Goal: Information Seeking & Learning: Learn about a topic

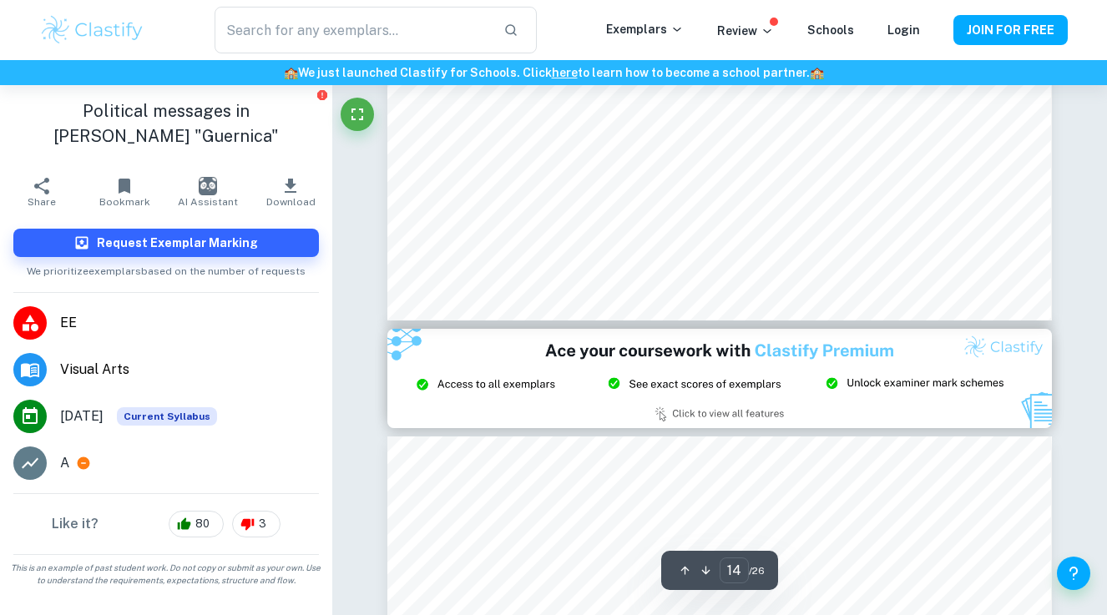
type input "15"
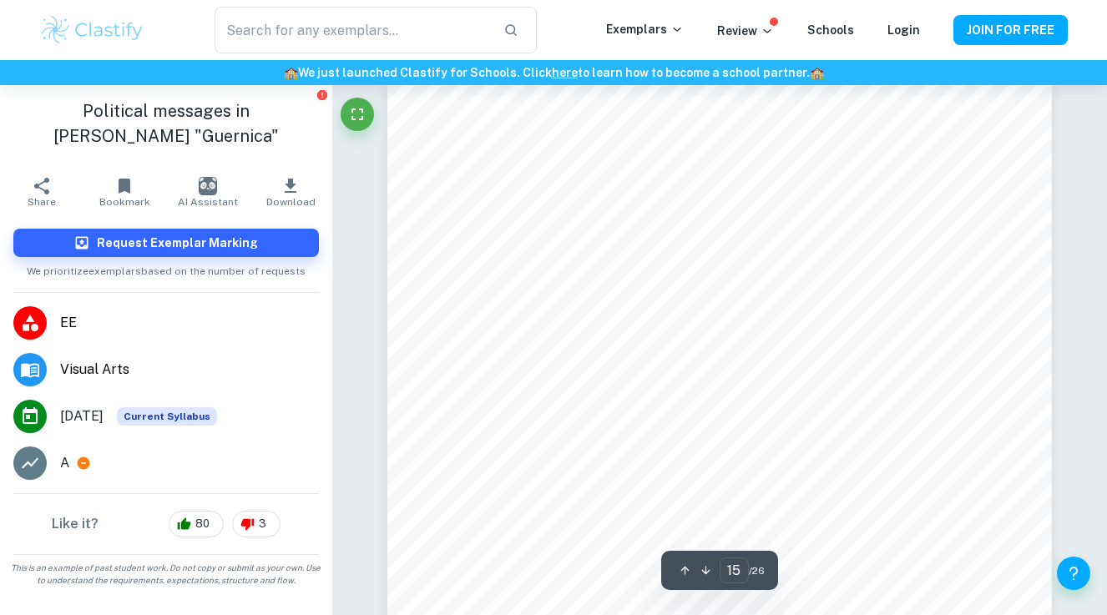
scroll to position [14067, 0]
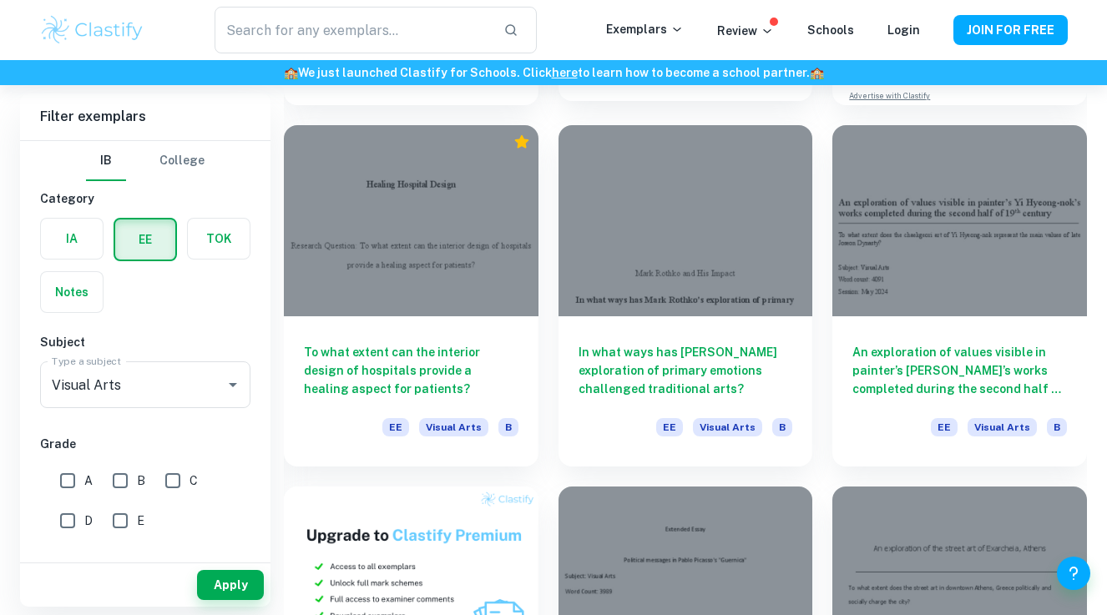
scroll to position [468, 0]
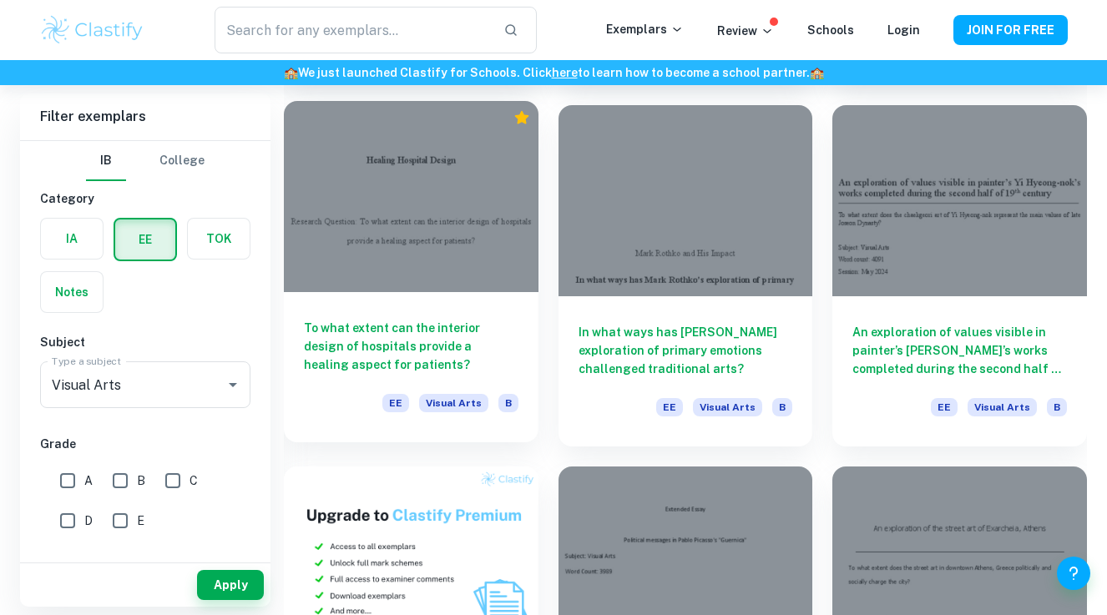
click at [408, 306] on div "To what extent can the interior design of hospitals provide a healing aspect fo…" at bounding box center [411, 367] width 255 height 150
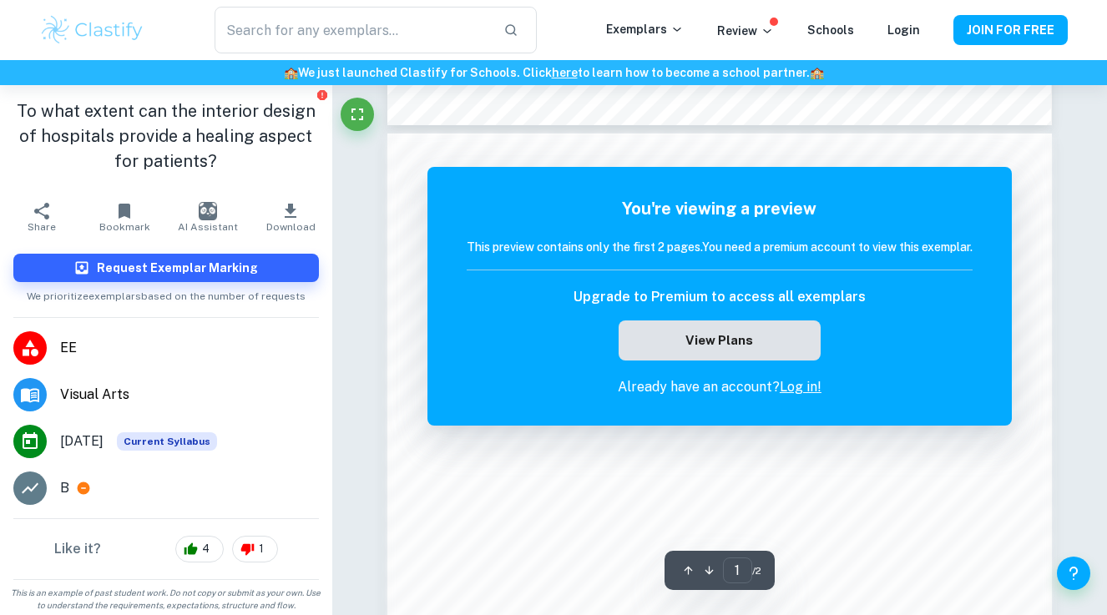
scroll to position [727, 0]
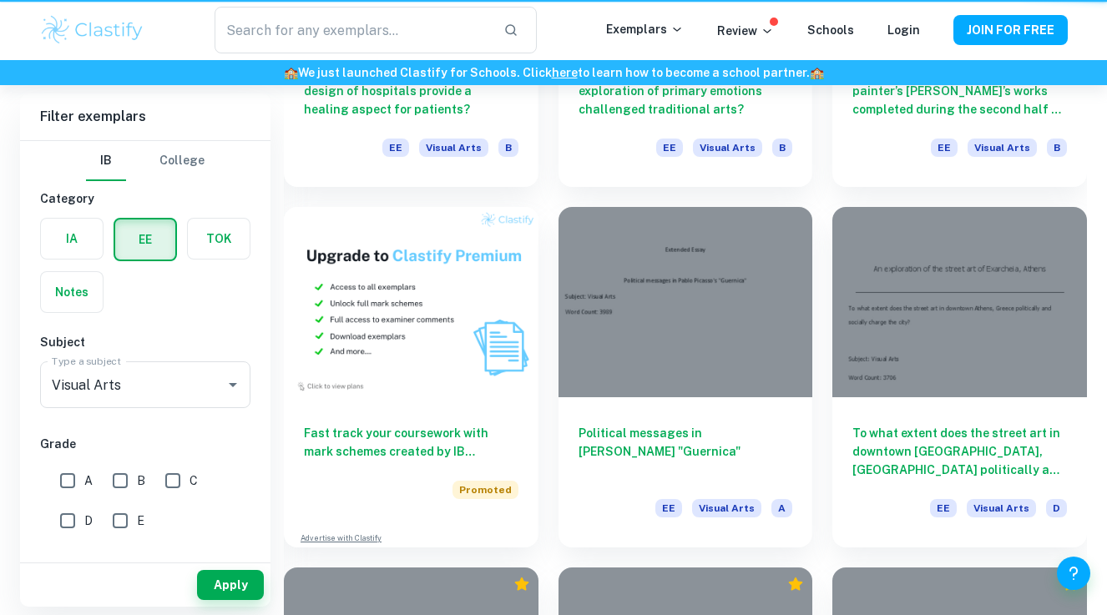
scroll to position [468, 0]
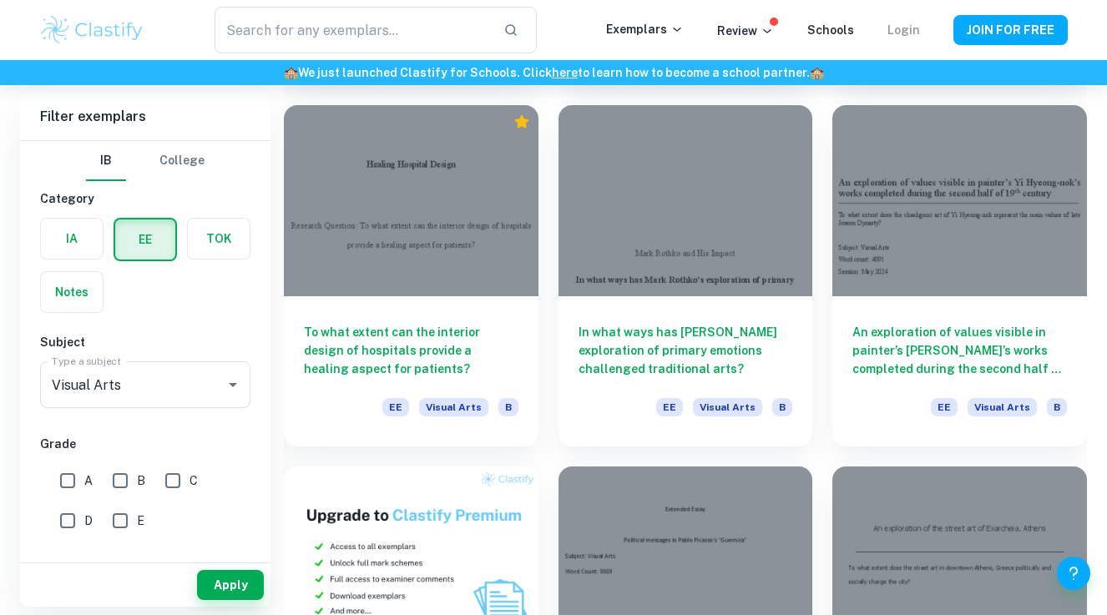
click at [907, 27] on link "Login" at bounding box center [904, 29] width 33 height 13
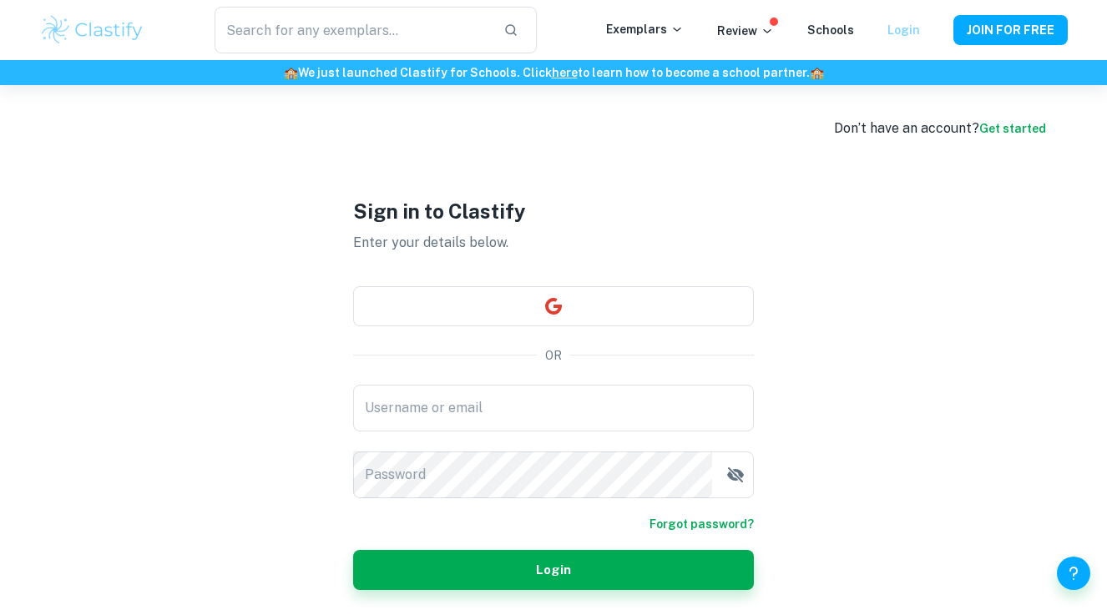
click at [913, 33] on link "Login" at bounding box center [904, 29] width 33 height 13
click at [901, 27] on link "Login" at bounding box center [904, 29] width 33 height 13
click at [531, 301] on button "button" at bounding box center [553, 306] width 401 height 40
click at [1012, 19] on button "JOIN FOR FREE" at bounding box center [1011, 30] width 114 height 30
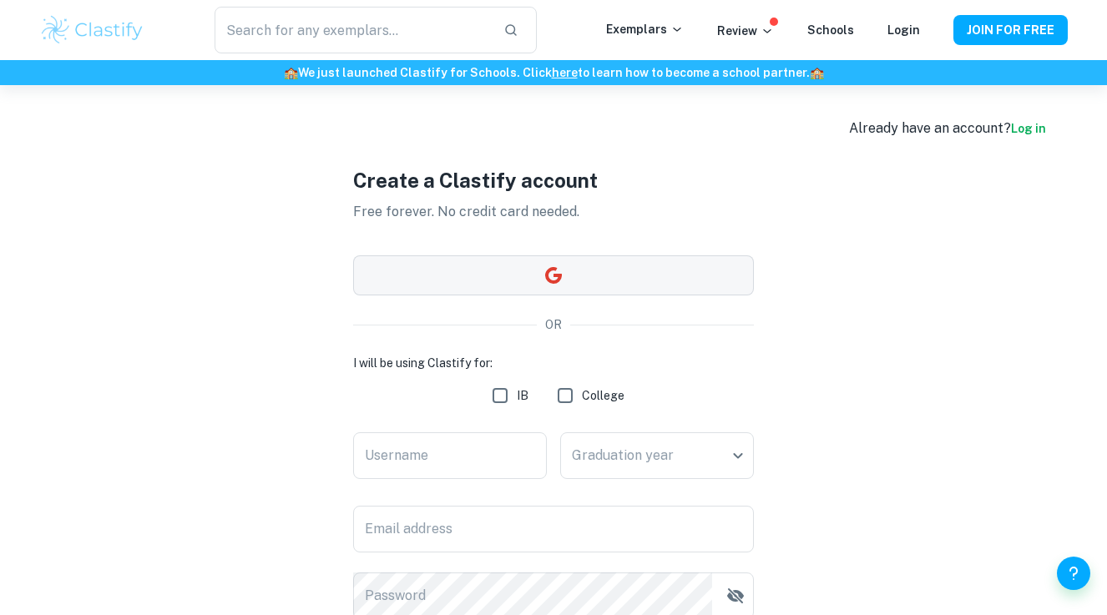
click at [567, 279] on button "button" at bounding box center [553, 276] width 401 height 40
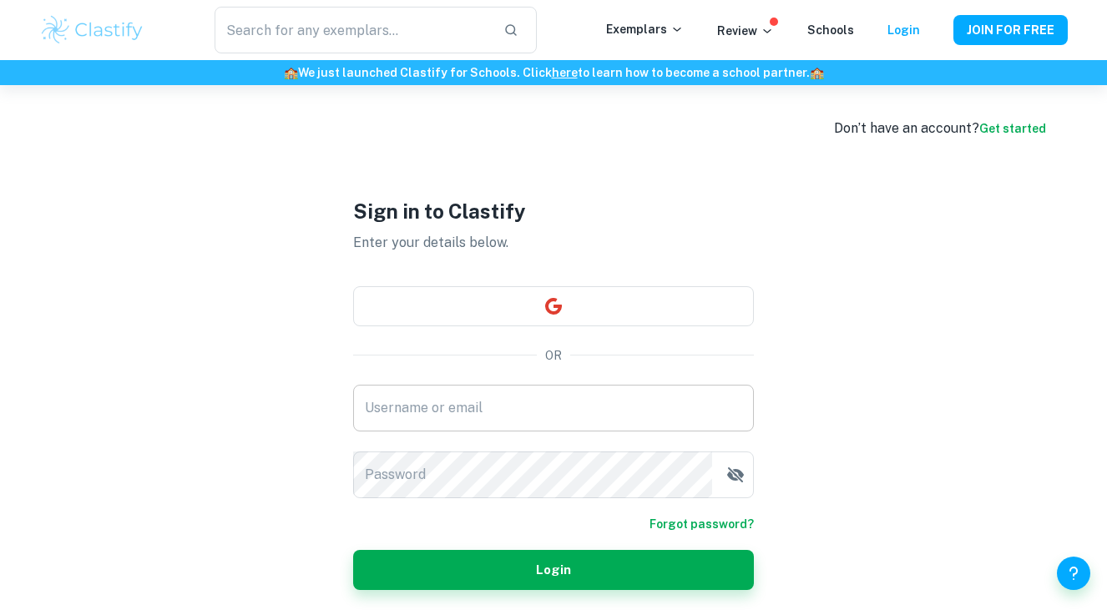
click at [529, 419] on input "Username or email" at bounding box center [553, 408] width 401 height 47
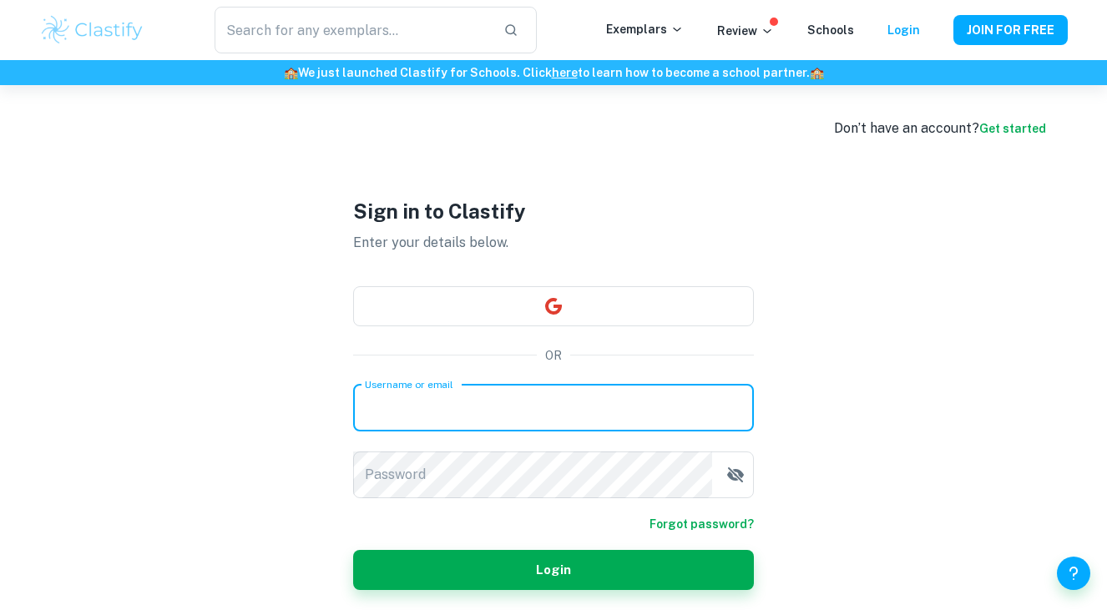
type input "[PERSON_NAME][EMAIL_ADDRESS][DOMAIN_NAME]"
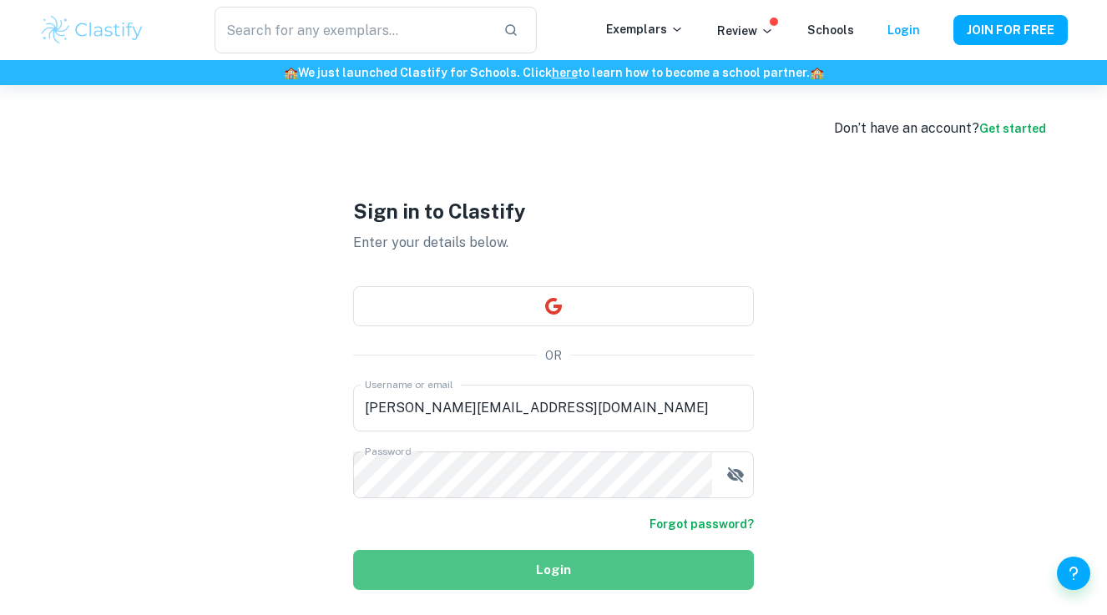
click at [578, 576] on button "Login" at bounding box center [553, 570] width 401 height 40
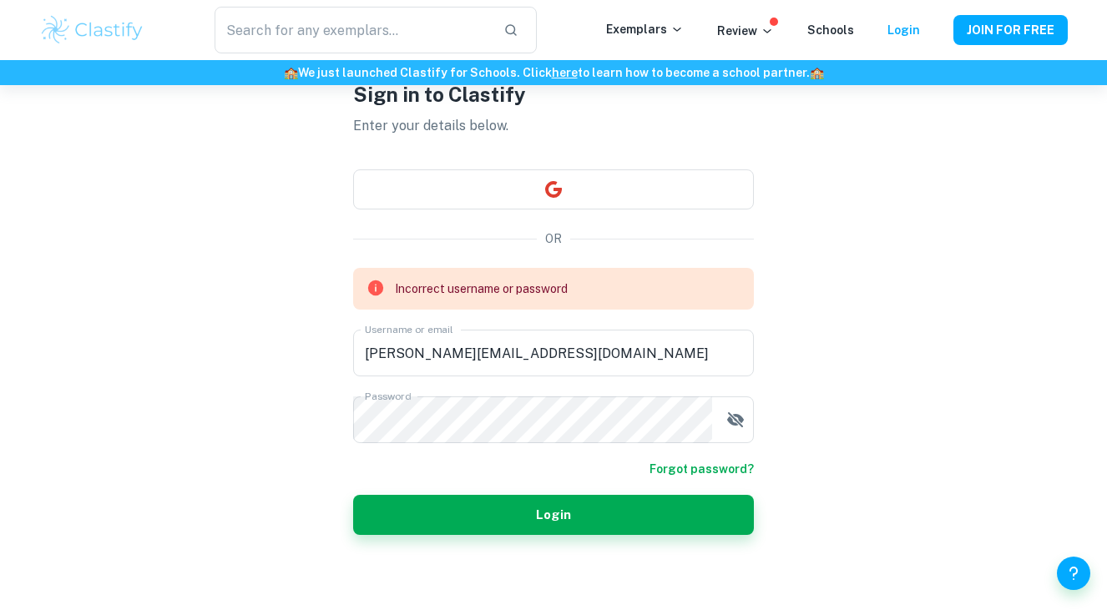
scroll to position [83, 0]
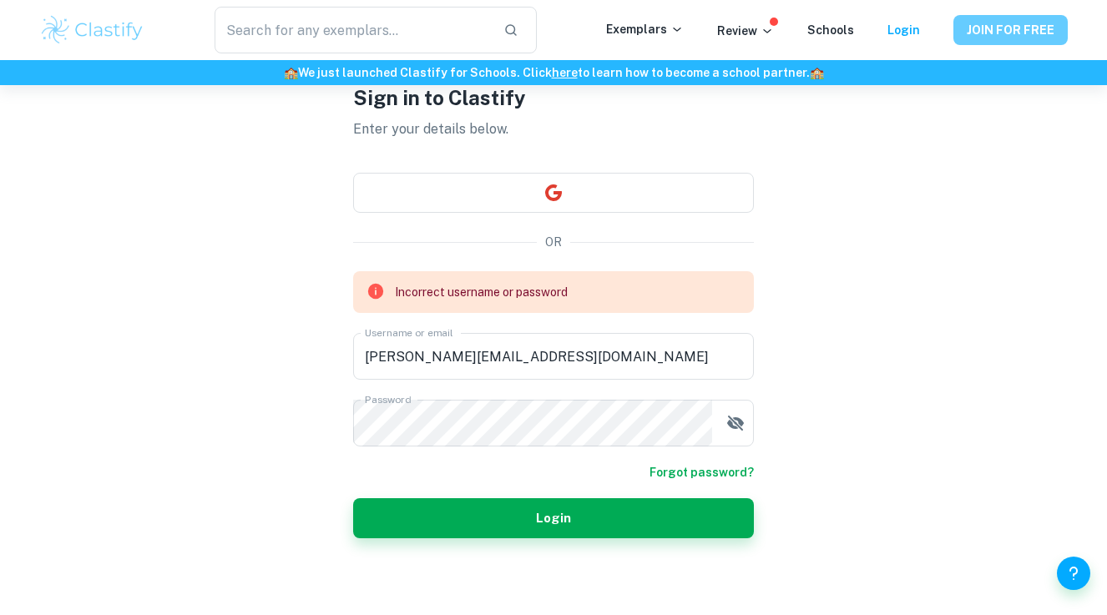
click at [985, 33] on button "JOIN FOR FREE" at bounding box center [1011, 30] width 114 height 30
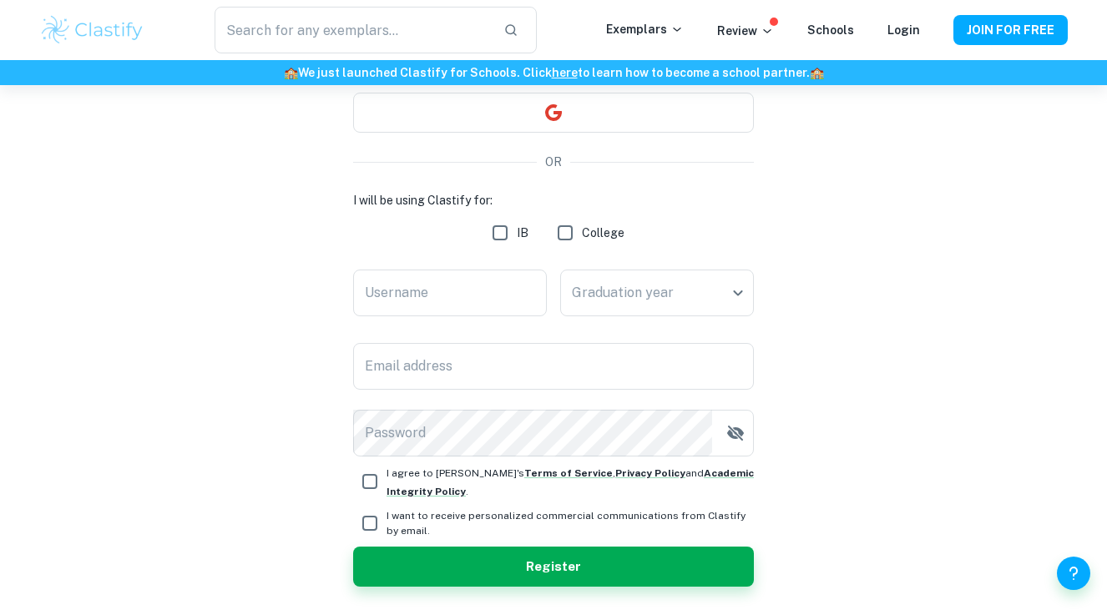
scroll to position [175, 0]
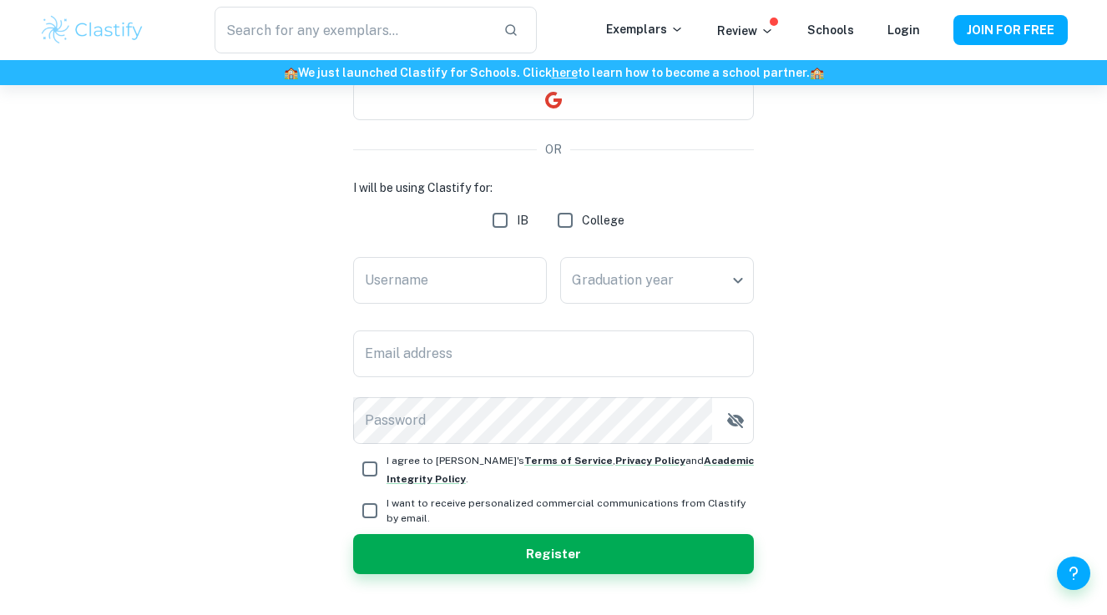
click at [507, 223] on input "IB" at bounding box center [499, 220] width 33 height 33
checkbox input "true"
click at [497, 276] on input "Username" at bounding box center [450, 280] width 194 height 47
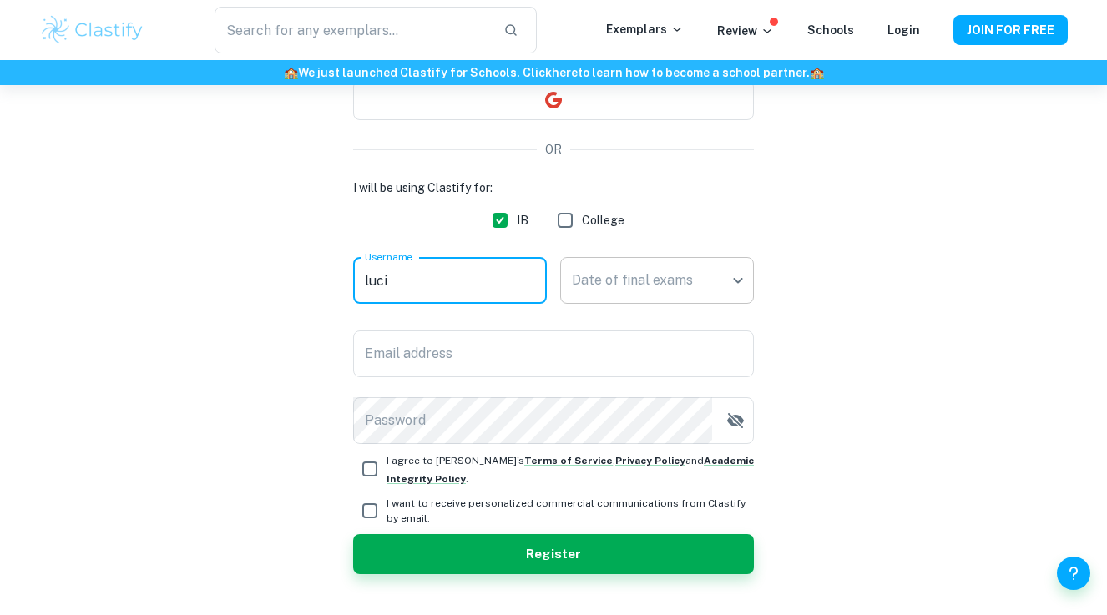
type input "luci"
click at [654, 287] on body "We value your privacy We use cookies to enhance your browsing experience, serve…" at bounding box center [553, 217] width 1107 height 615
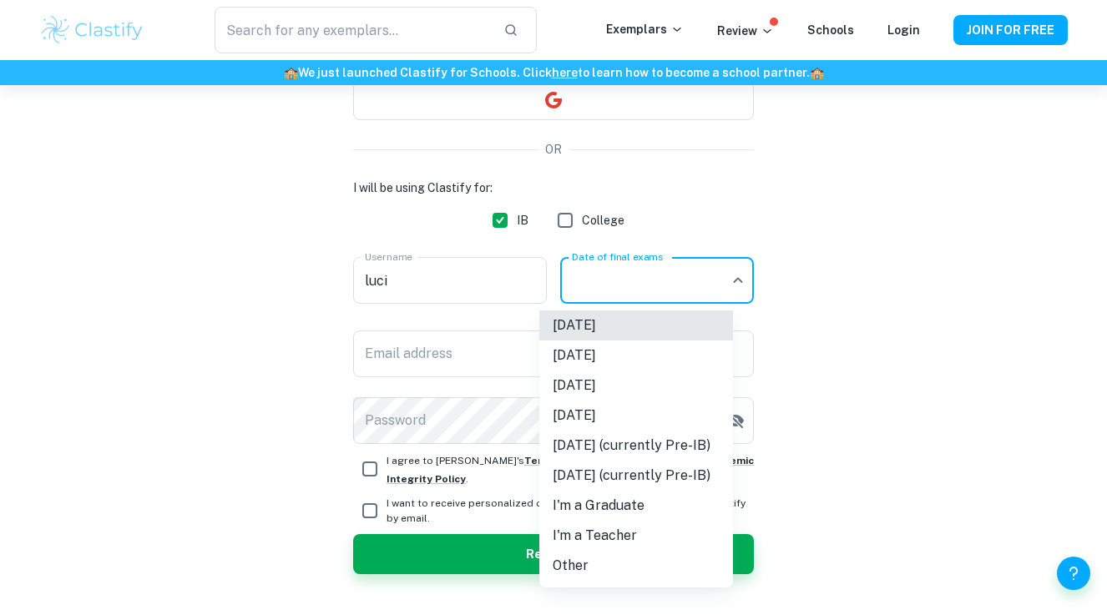
click at [629, 291] on div at bounding box center [553, 307] width 1107 height 615
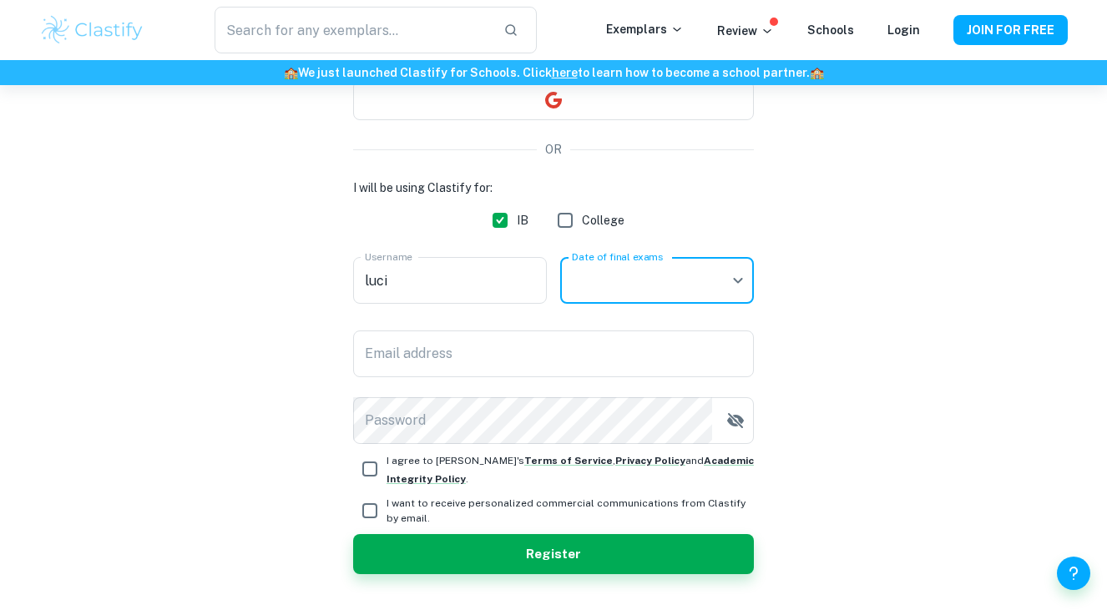
click at [617, 282] on body "We value your privacy We use cookies to enhance your browsing experience, serve…" at bounding box center [553, 217] width 1107 height 615
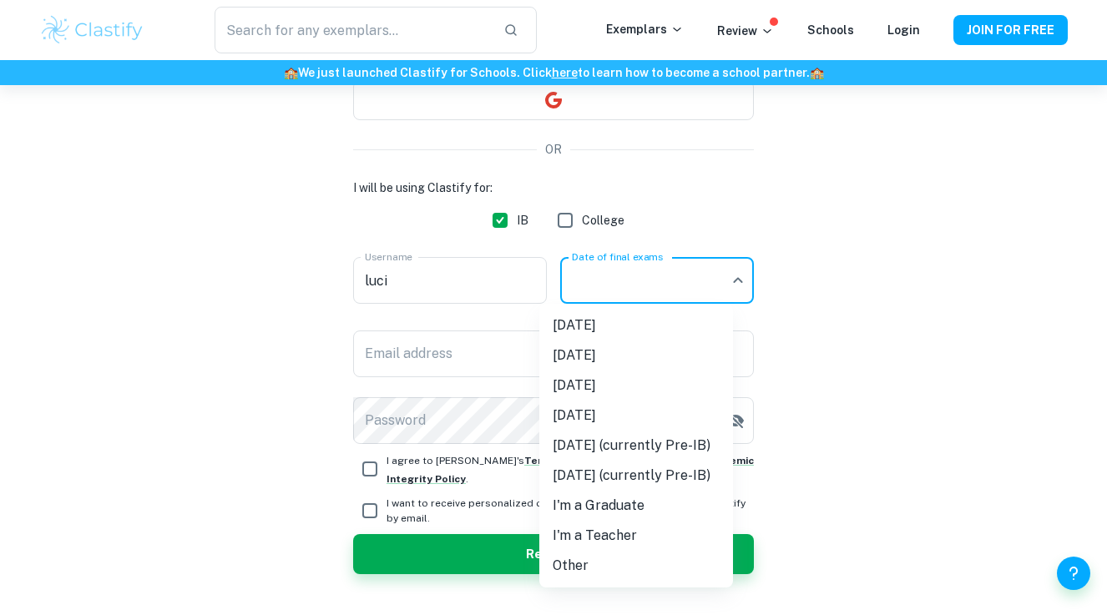
click at [607, 392] on li "[DATE]" at bounding box center [636, 386] width 194 height 30
type input "M26"
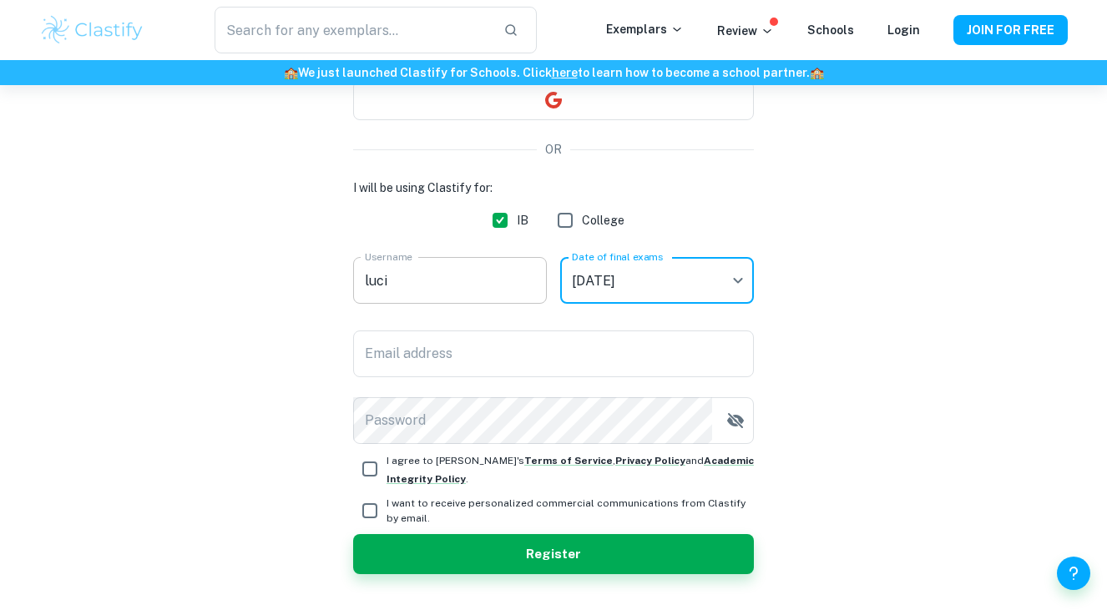
click at [439, 293] on input "luci" at bounding box center [450, 280] width 194 height 47
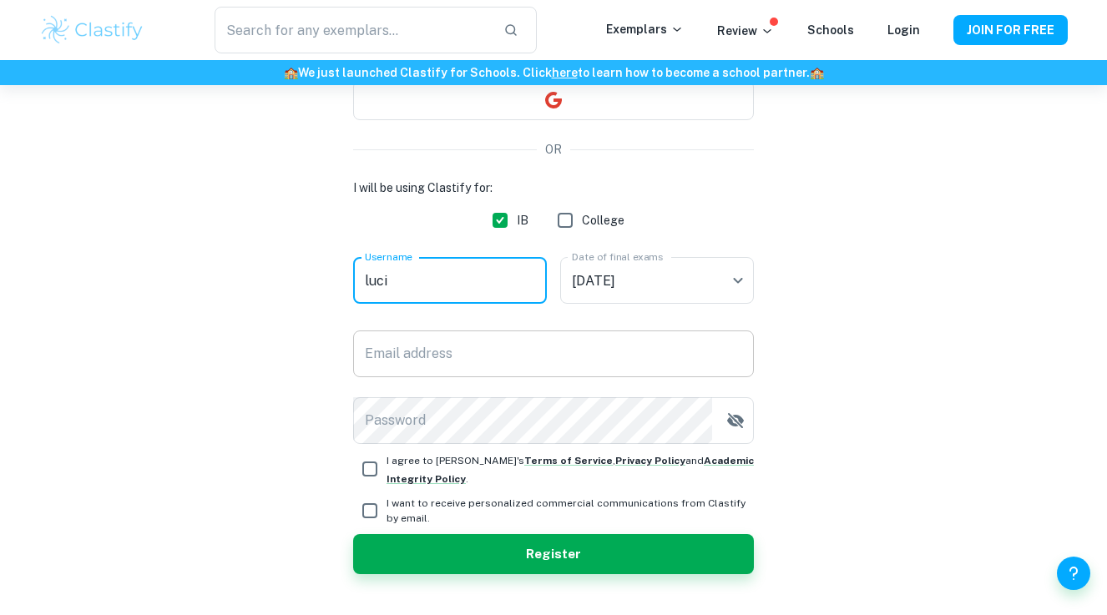
click at [445, 366] on input "Email address" at bounding box center [553, 354] width 401 height 47
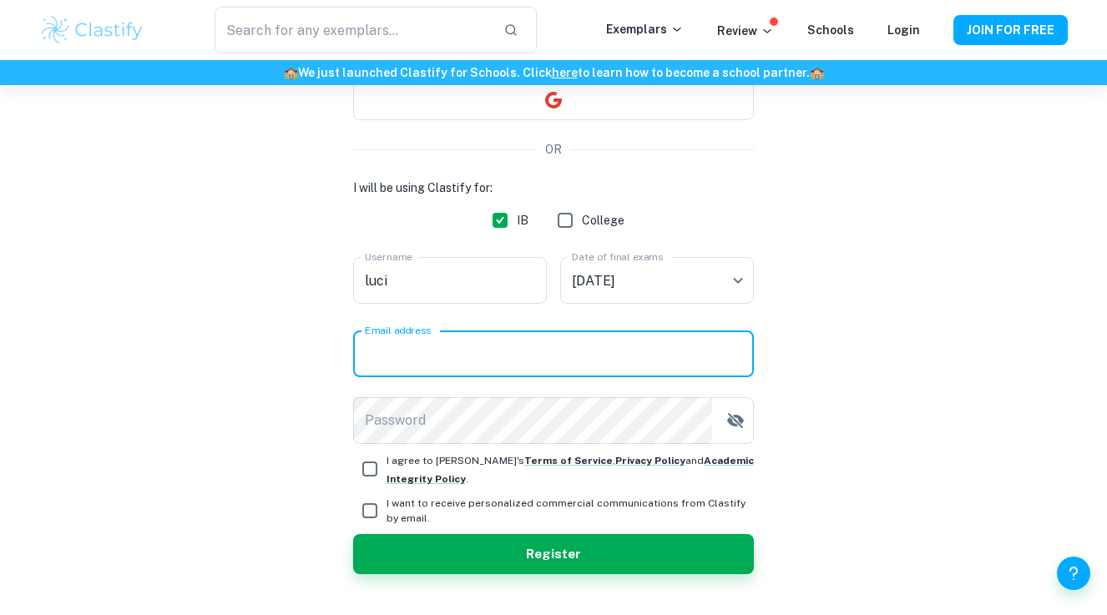
type input "lucianne.gilsenan@gmail.com"
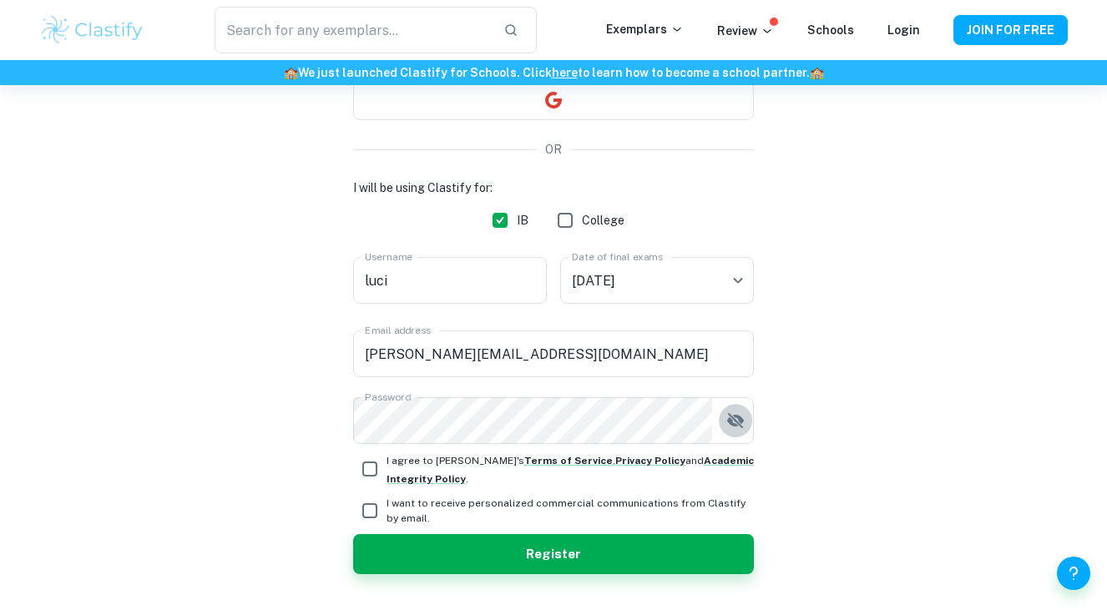
click at [371, 472] on input "I agree to Clastify's Terms of Service , Privacy Policy and Academic Integrity …" at bounding box center [369, 469] width 33 height 33
checkbox input "true"
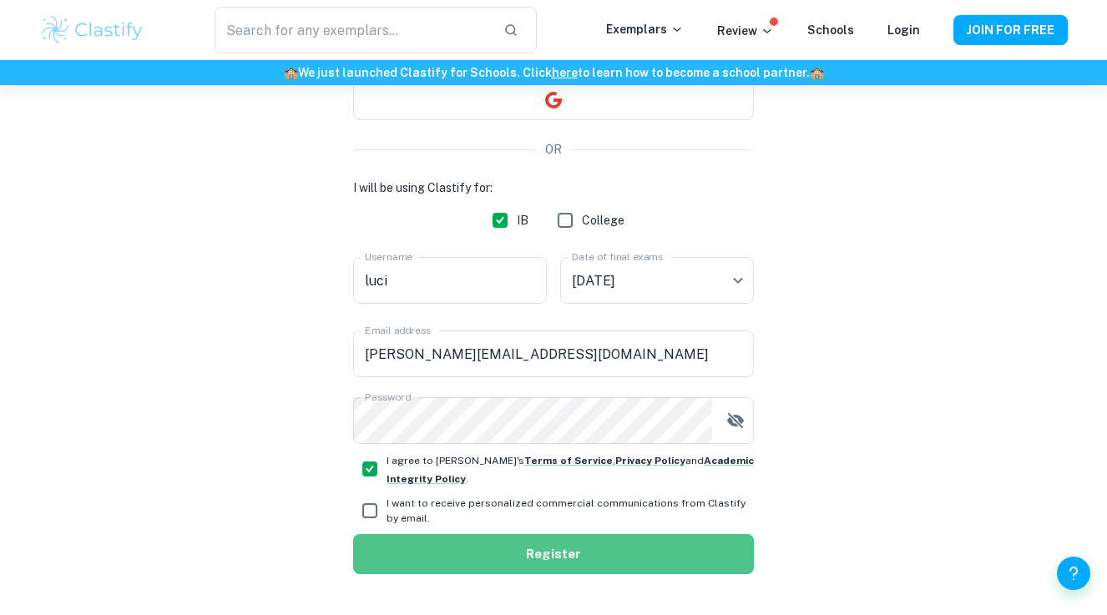
click at [407, 552] on button "Register" at bounding box center [553, 554] width 401 height 40
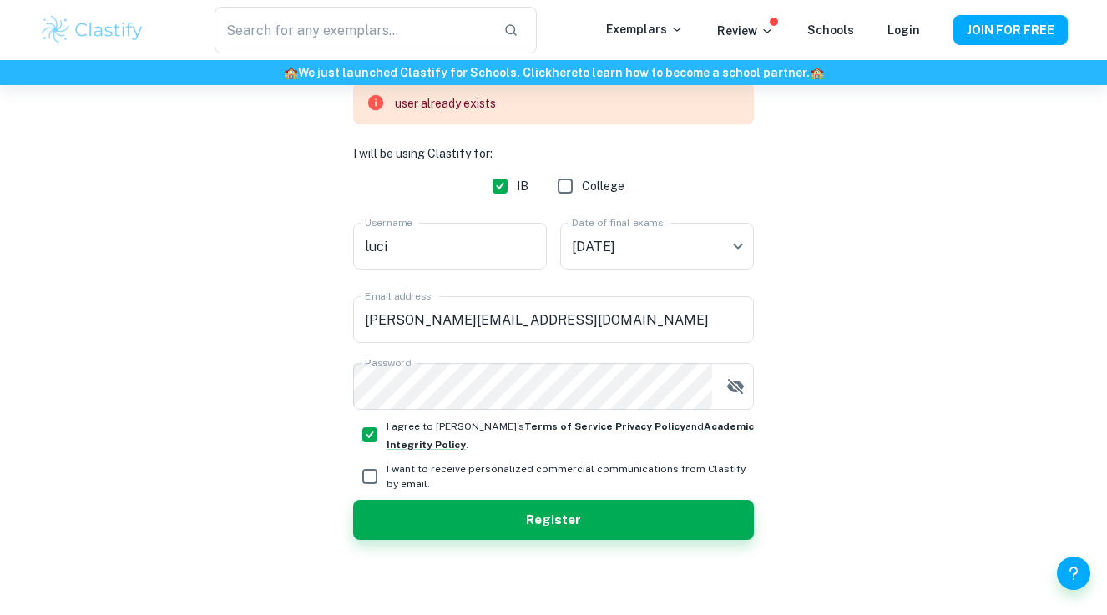
scroll to position [276, 0]
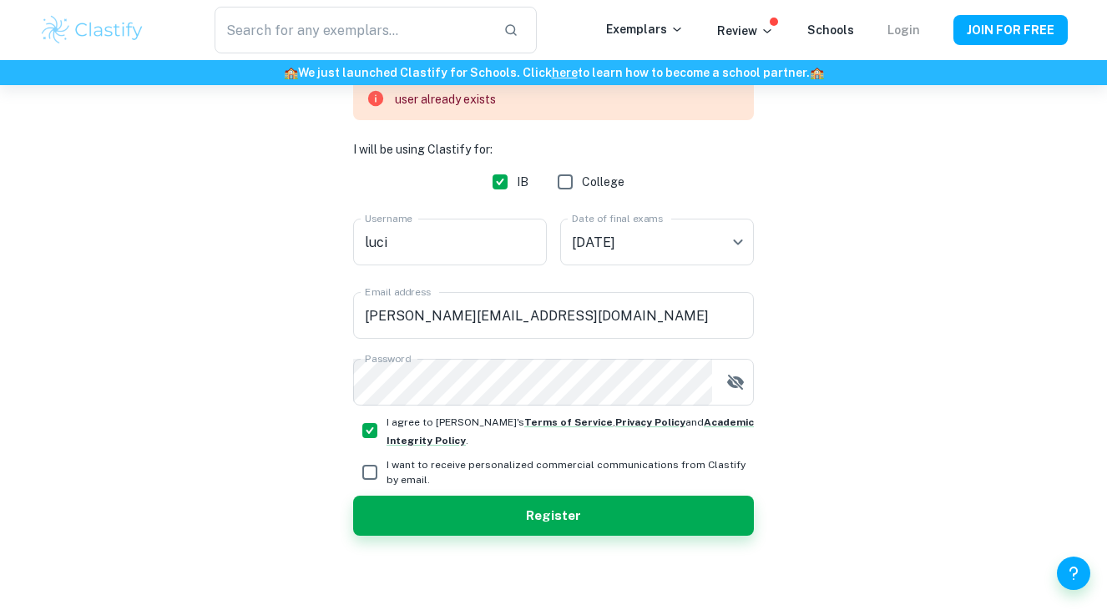
click at [916, 30] on link "Login" at bounding box center [904, 29] width 33 height 13
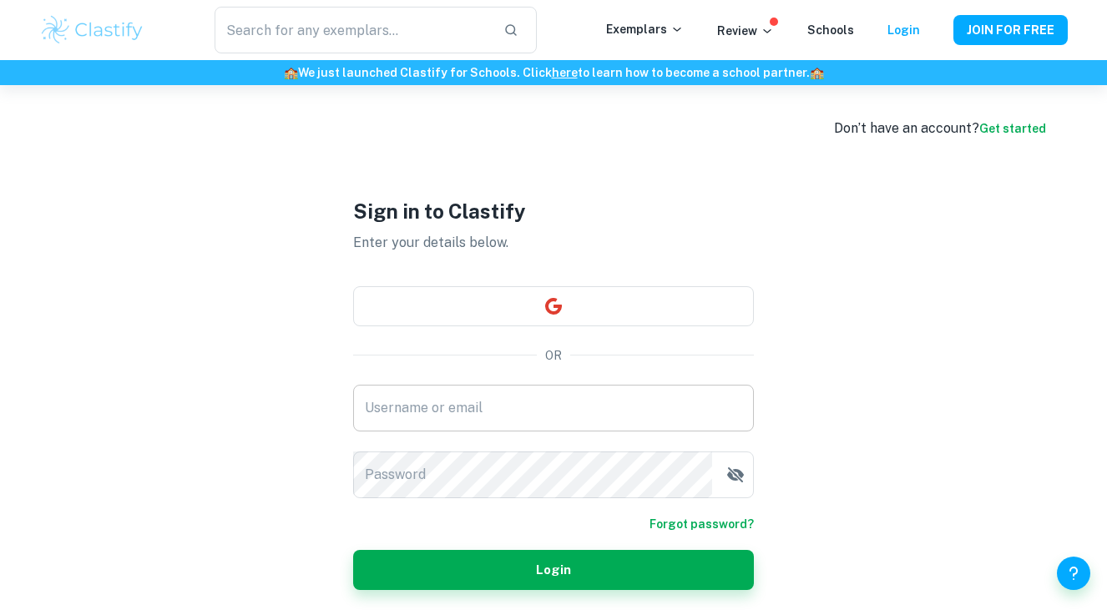
click at [575, 403] on input "Username or email" at bounding box center [553, 408] width 401 height 47
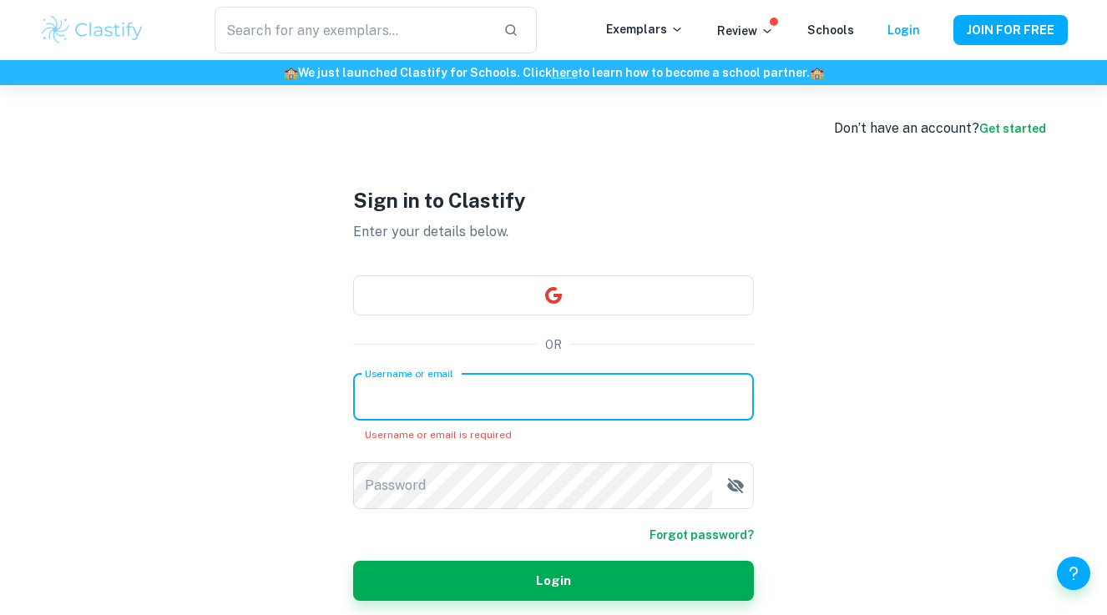
click at [513, 404] on input "Username or email" at bounding box center [553, 397] width 401 height 47
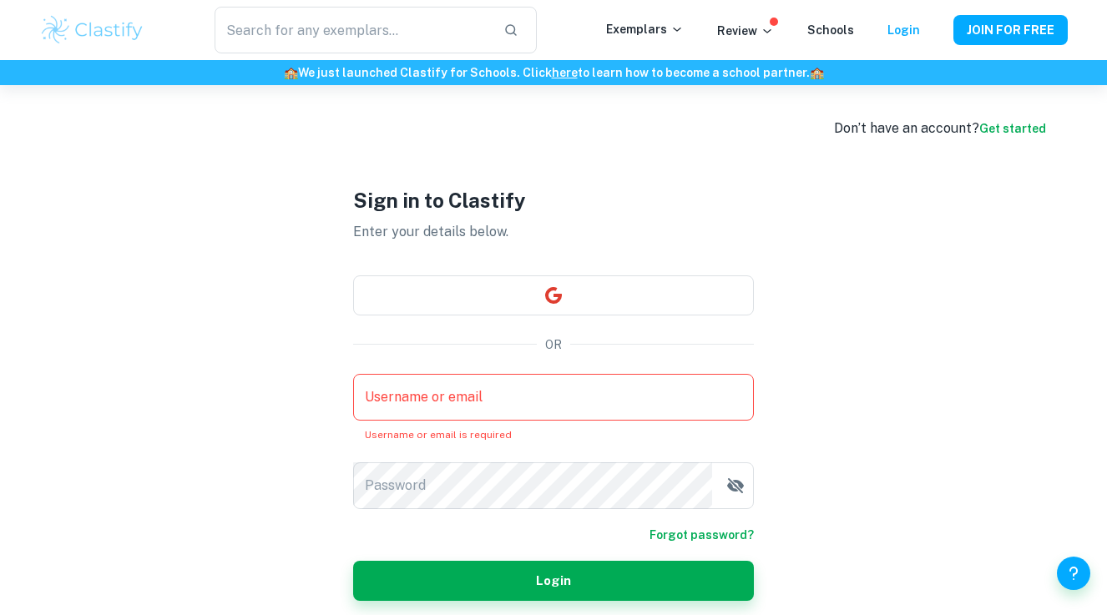
type input "lucianne.gilsenan@gmail.com"
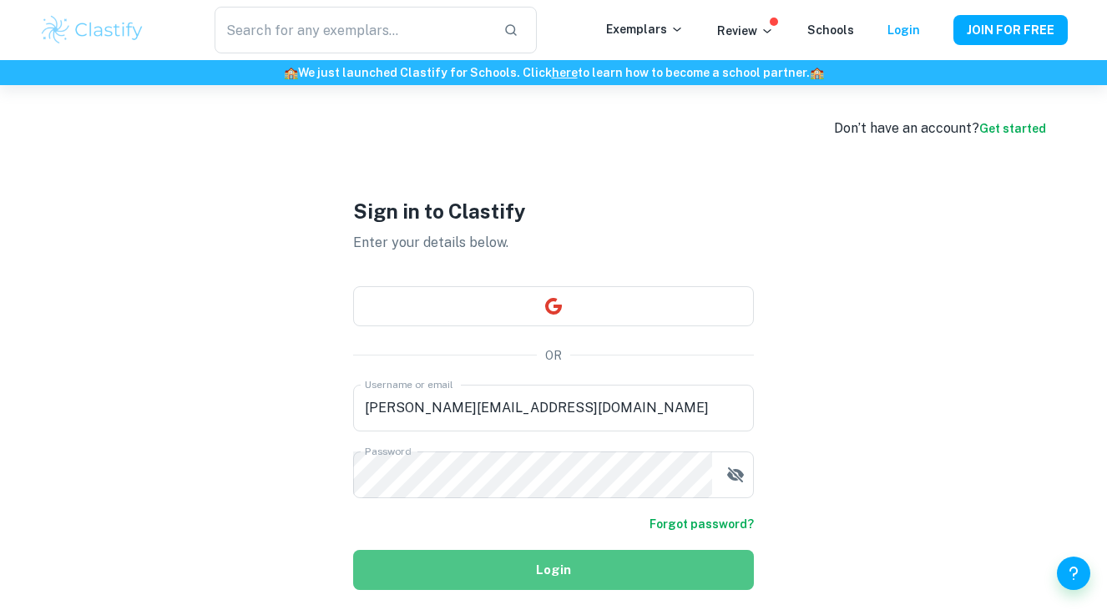
click at [552, 568] on button "Login" at bounding box center [553, 570] width 401 height 40
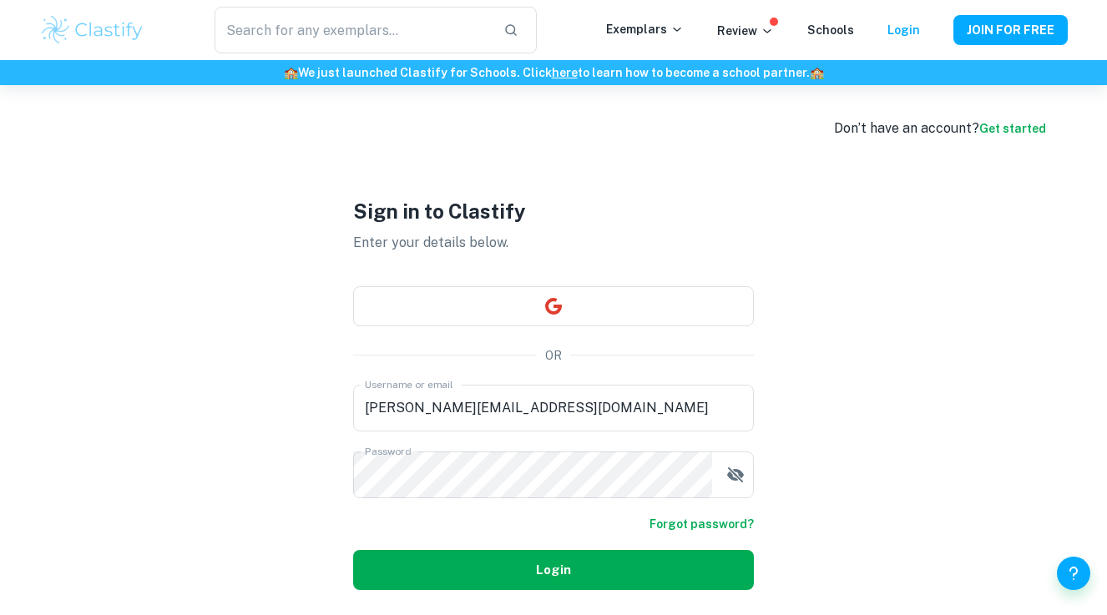
click at [749, 549] on form "Username or email lucianne.gilsenan@gmail.com Username or email Password Passwo…" at bounding box center [553, 487] width 401 height 205
click at [732, 534] on form "Username or email lucianne.gilsenan@gmail.com Username or email Password Passwo…" at bounding box center [553, 487] width 401 height 205
click at [726, 520] on link "Forgot password?" at bounding box center [702, 524] width 104 height 18
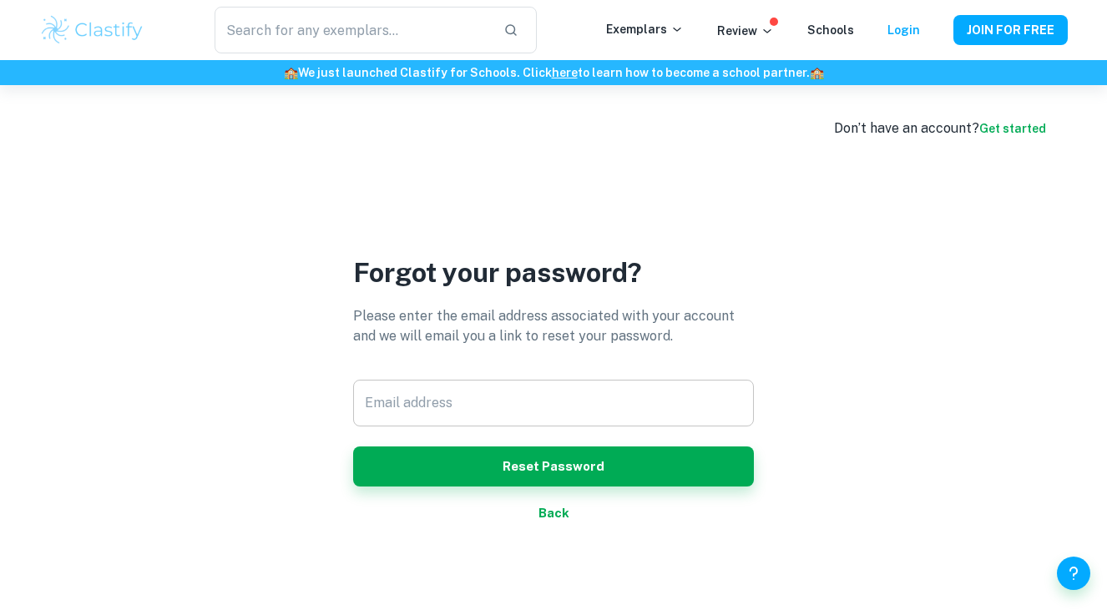
click at [555, 405] on input "Email address" at bounding box center [553, 403] width 401 height 47
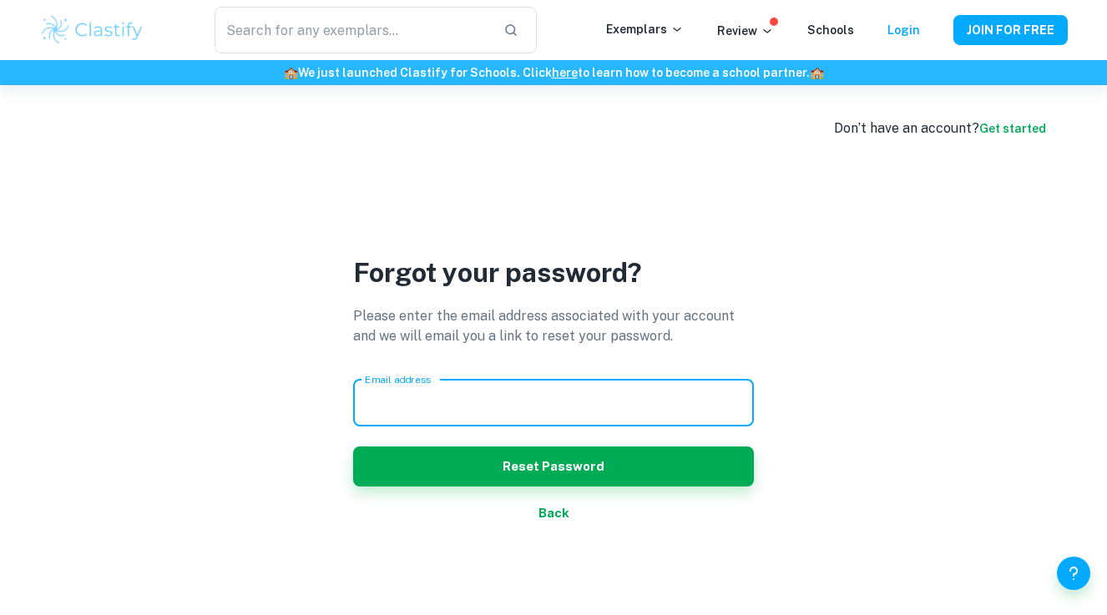
type input "lucianne.gilsenan@gmail.com"
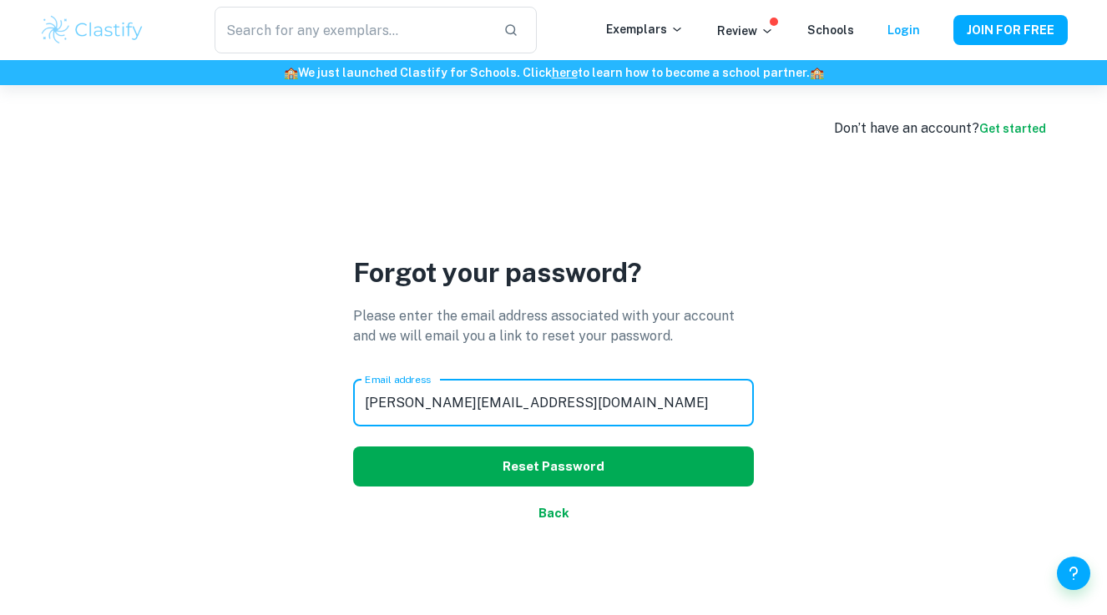
click at [562, 461] on button "Reset Password" at bounding box center [553, 467] width 401 height 40
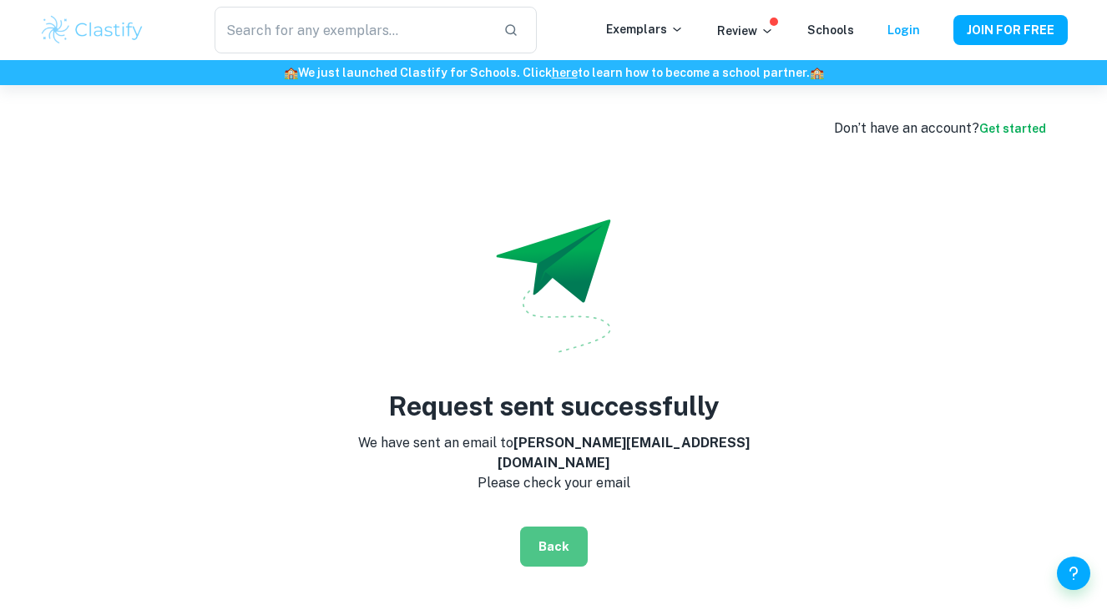
click at [558, 539] on button "Back" at bounding box center [554, 547] width 68 height 40
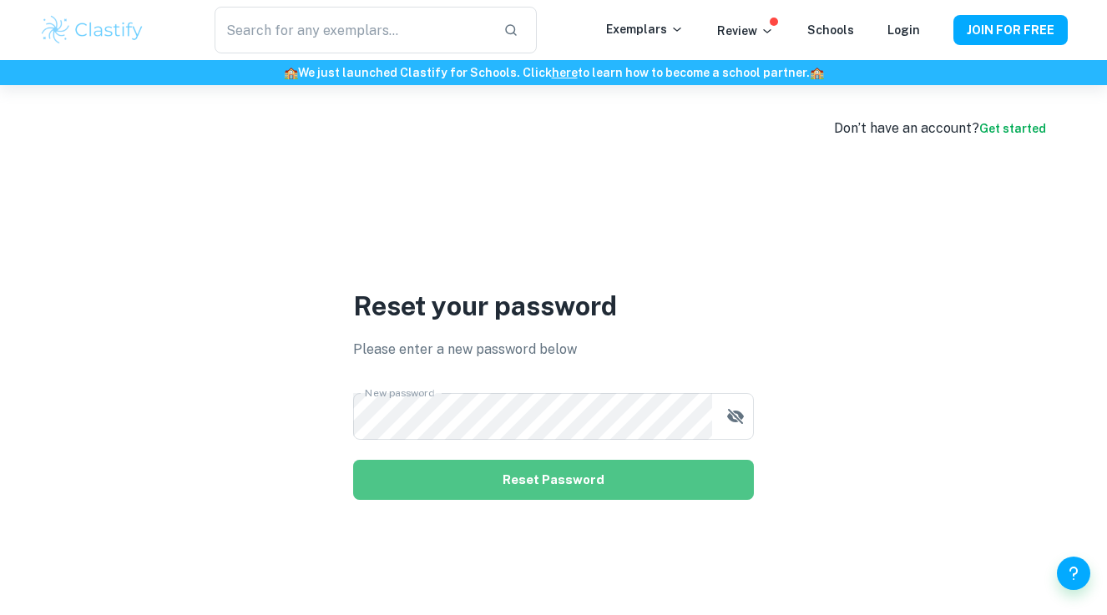
click at [713, 483] on button "Reset Password" at bounding box center [553, 480] width 401 height 40
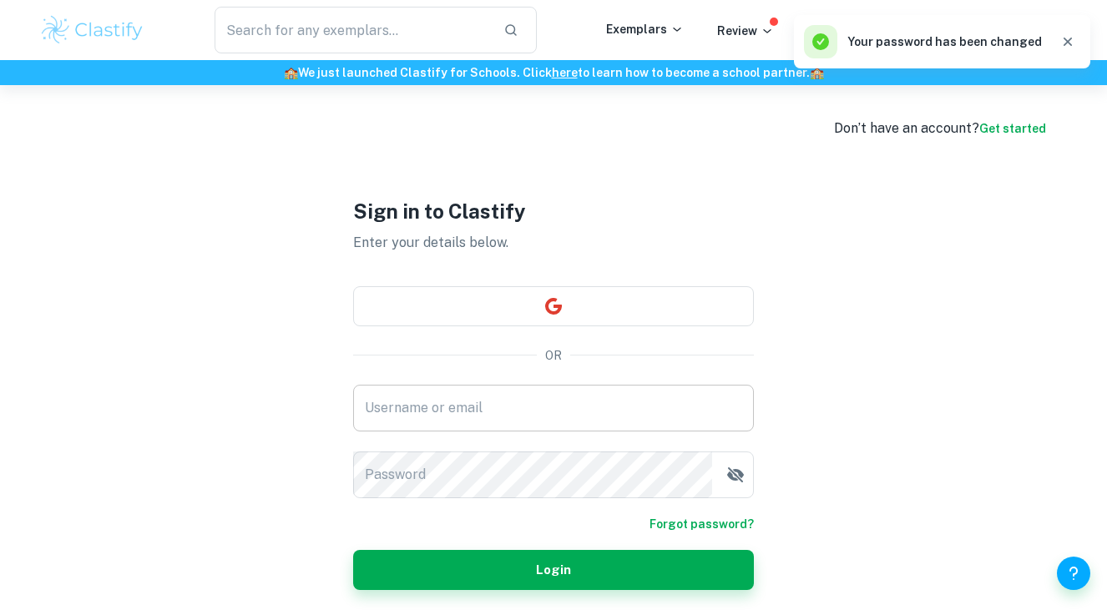
click at [503, 415] on input "Username or email" at bounding box center [553, 408] width 401 height 47
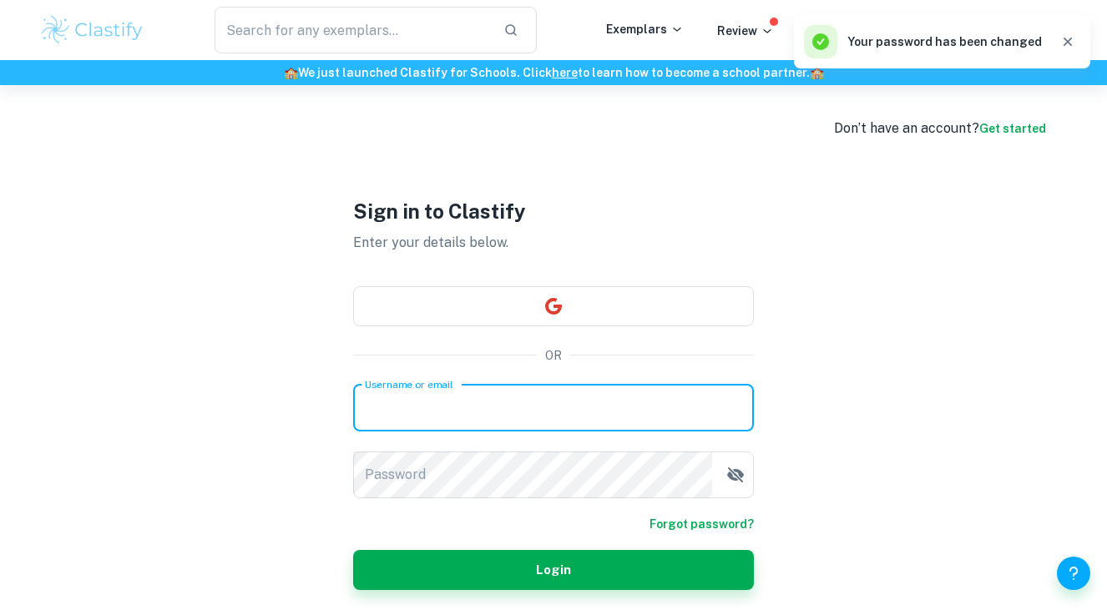
type input "[PERSON_NAME][EMAIL_ADDRESS][DOMAIN_NAME]"
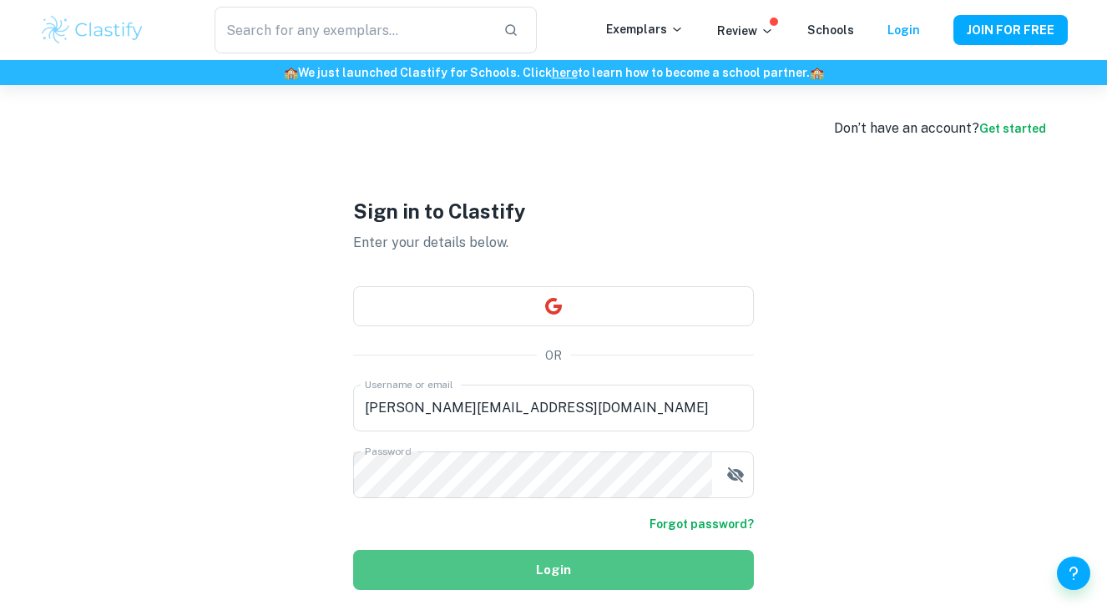
click at [416, 563] on button "Login" at bounding box center [553, 570] width 401 height 40
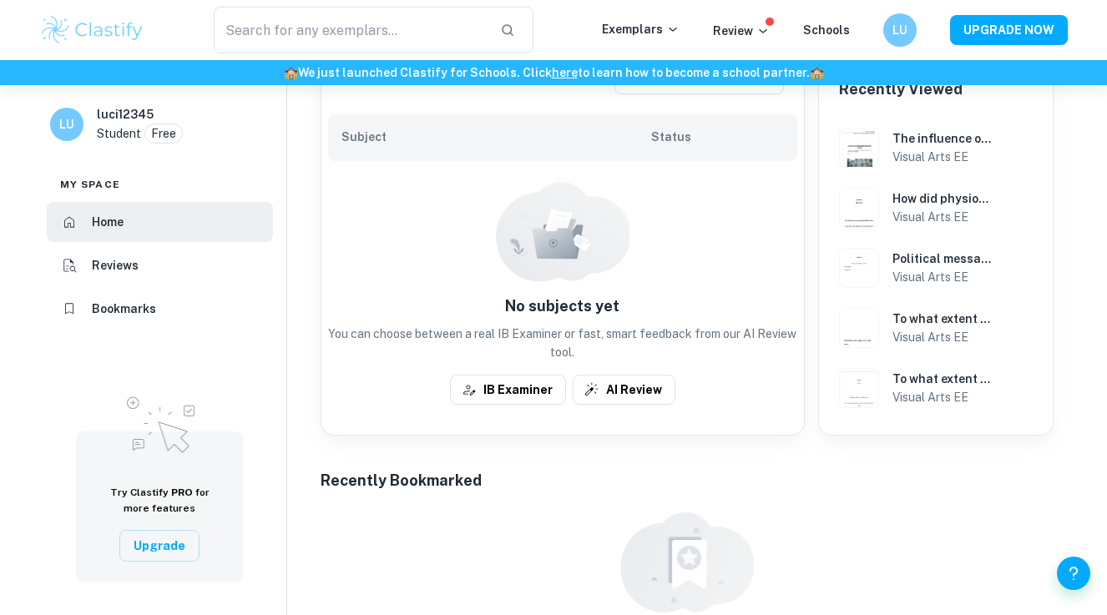
scroll to position [508, 0]
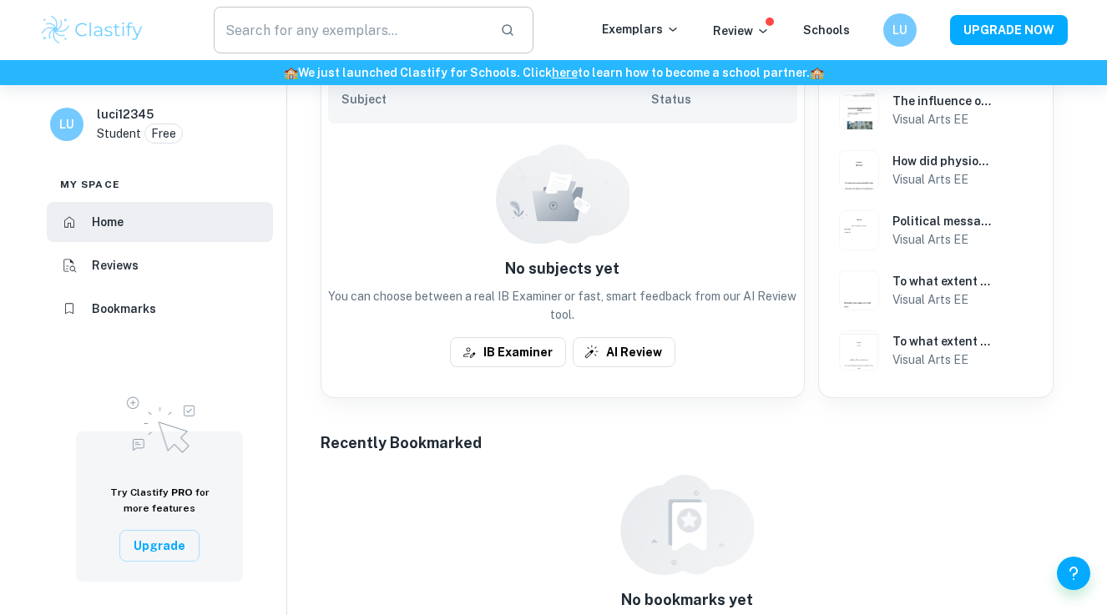
click at [342, 35] on input "text" at bounding box center [350, 30] width 273 height 47
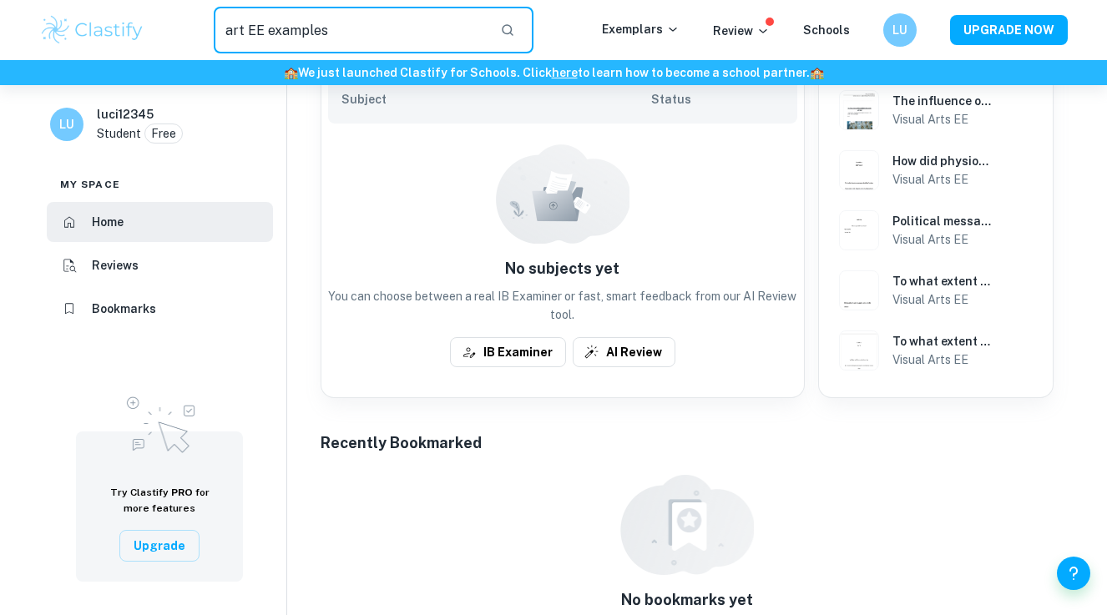
type input "art EE examples"
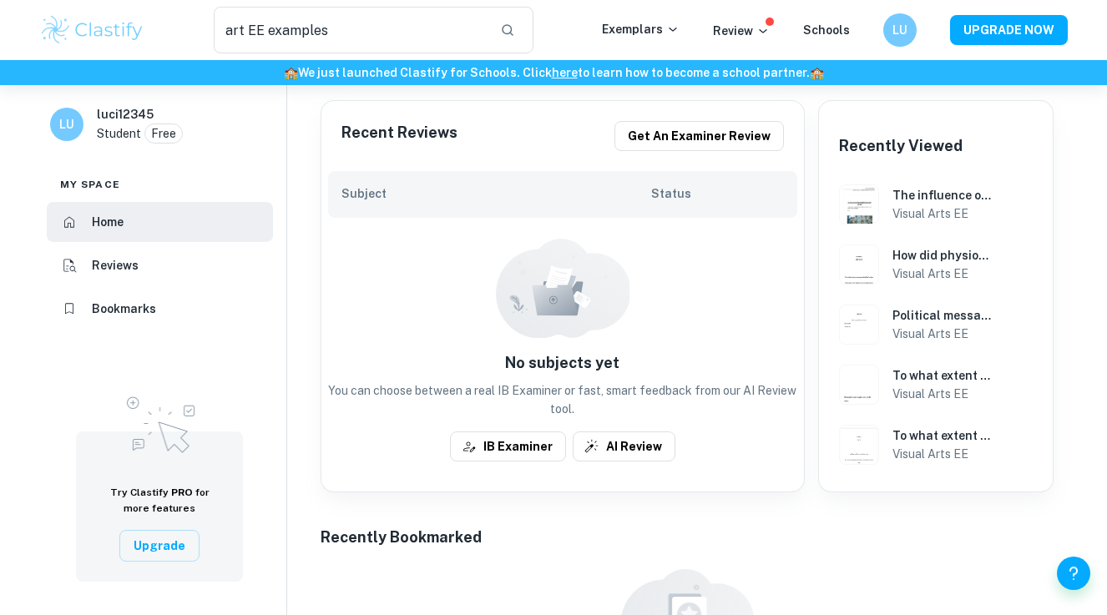
scroll to position [409, 0]
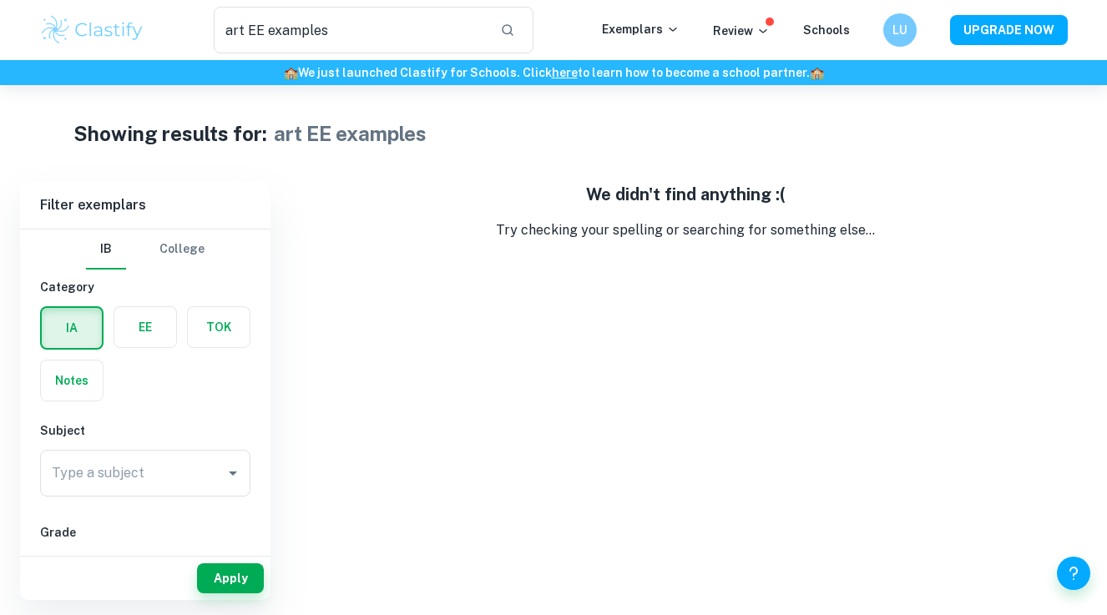
click at [140, 331] on label "button" at bounding box center [145, 327] width 62 height 40
click at [0, 0] on input "radio" at bounding box center [0, 0] width 0 height 0
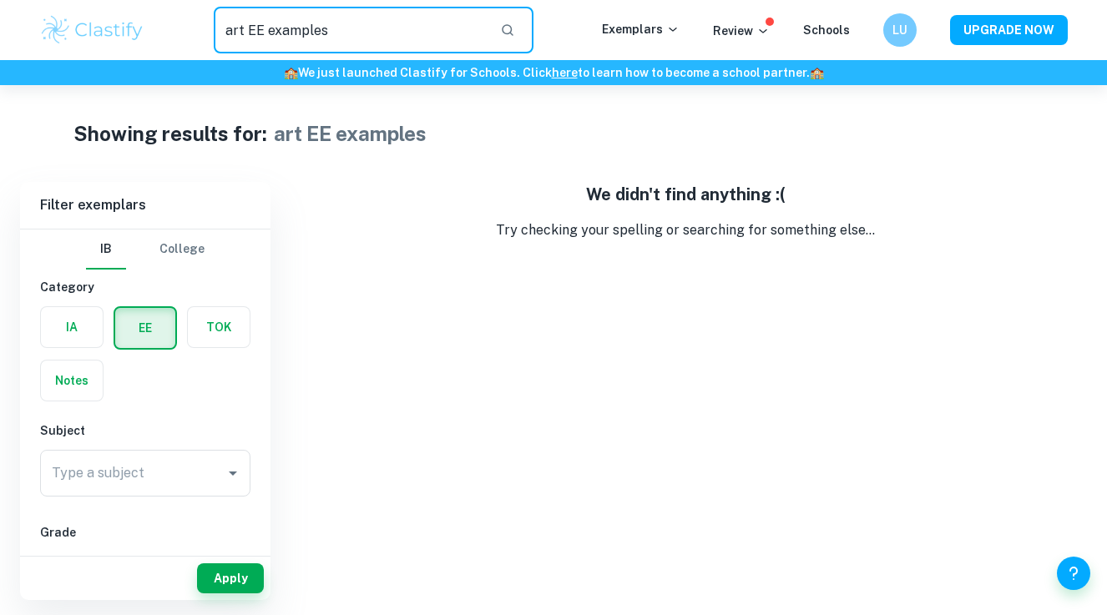
drag, startPoint x: 379, startPoint y: 33, endPoint x: 220, endPoint y: 32, distance: 159.5
click at [220, 32] on input "art EE examples" at bounding box center [350, 30] width 273 height 47
type input "art"
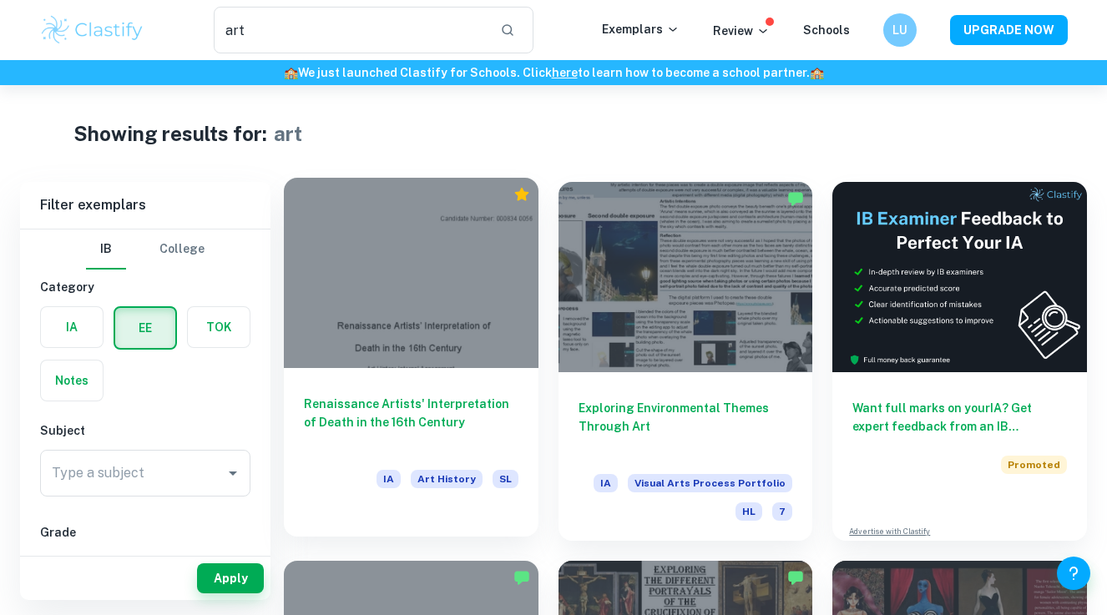
click at [411, 322] on div at bounding box center [411, 273] width 255 height 190
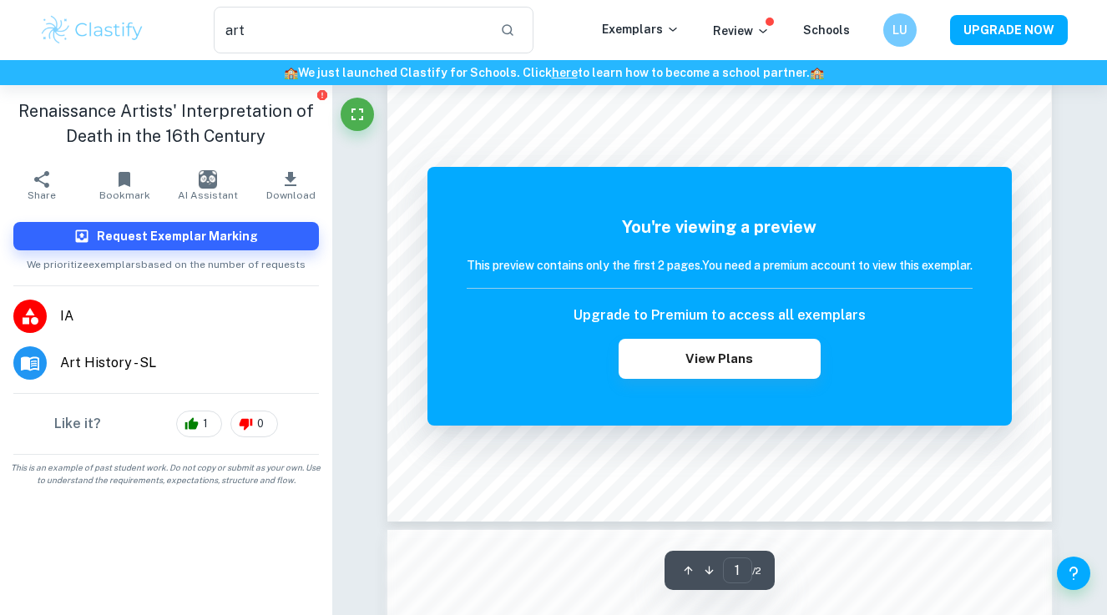
scroll to position [475, 0]
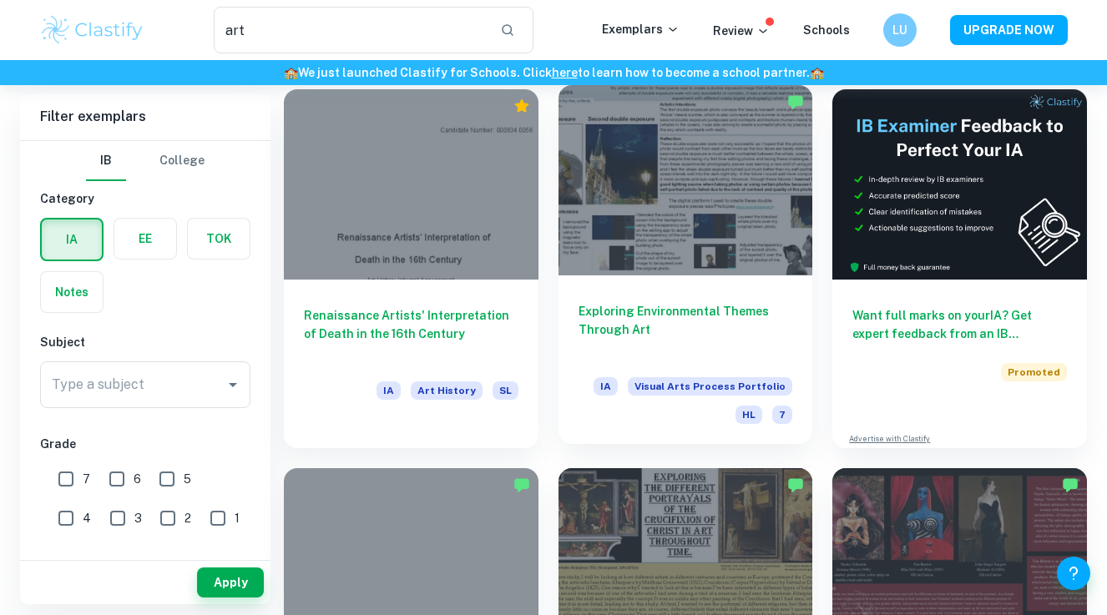
scroll to position [105, 0]
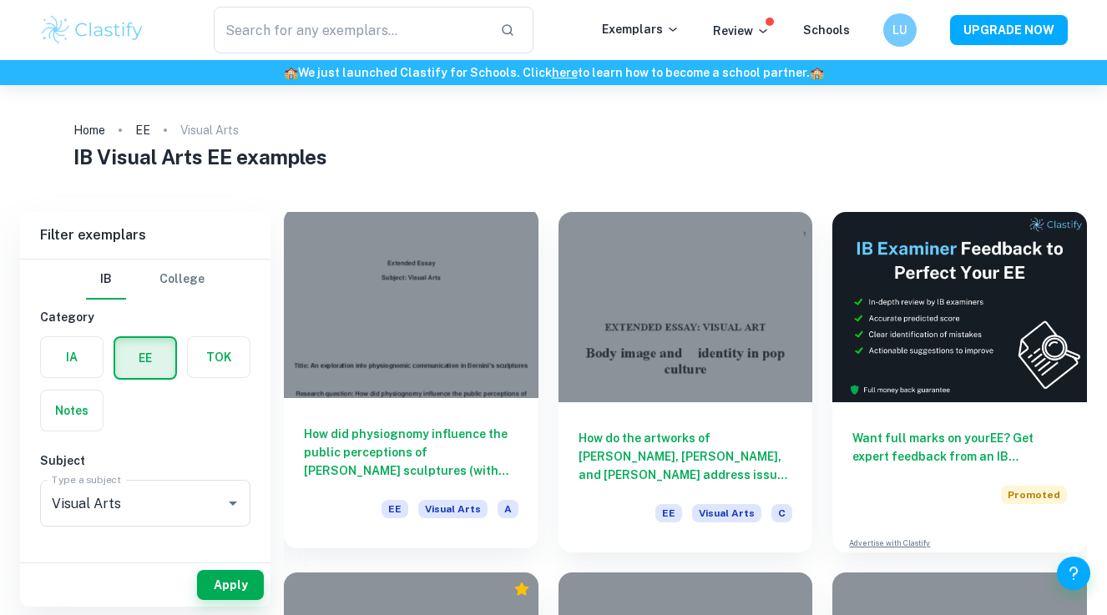
click at [423, 392] on div at bounding box center [411, 303] width 255 height 190
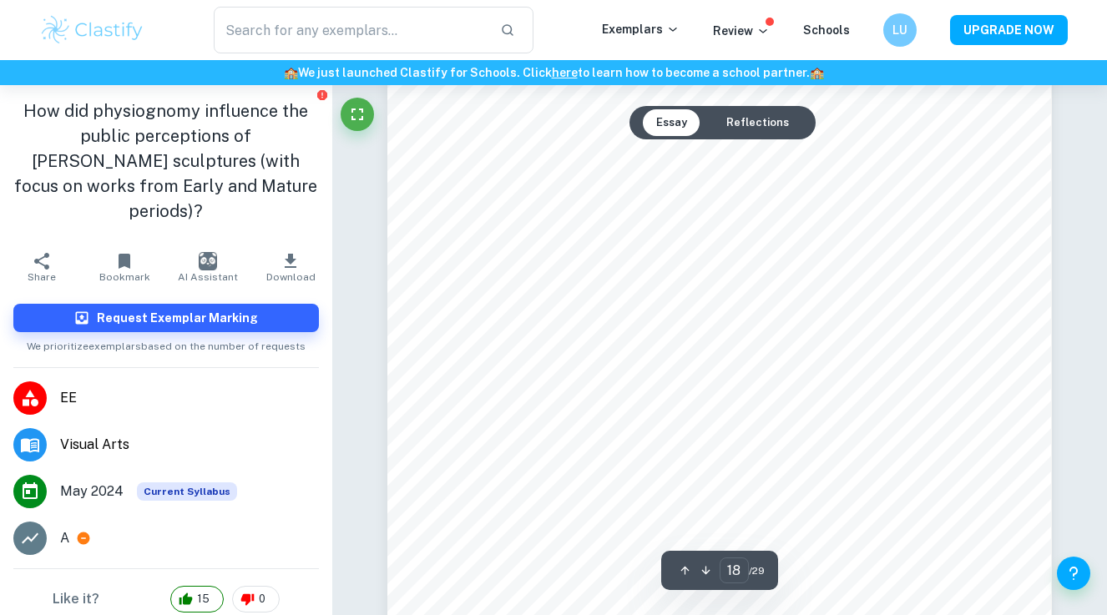
scroll to position [15741, 0]
type input "19"
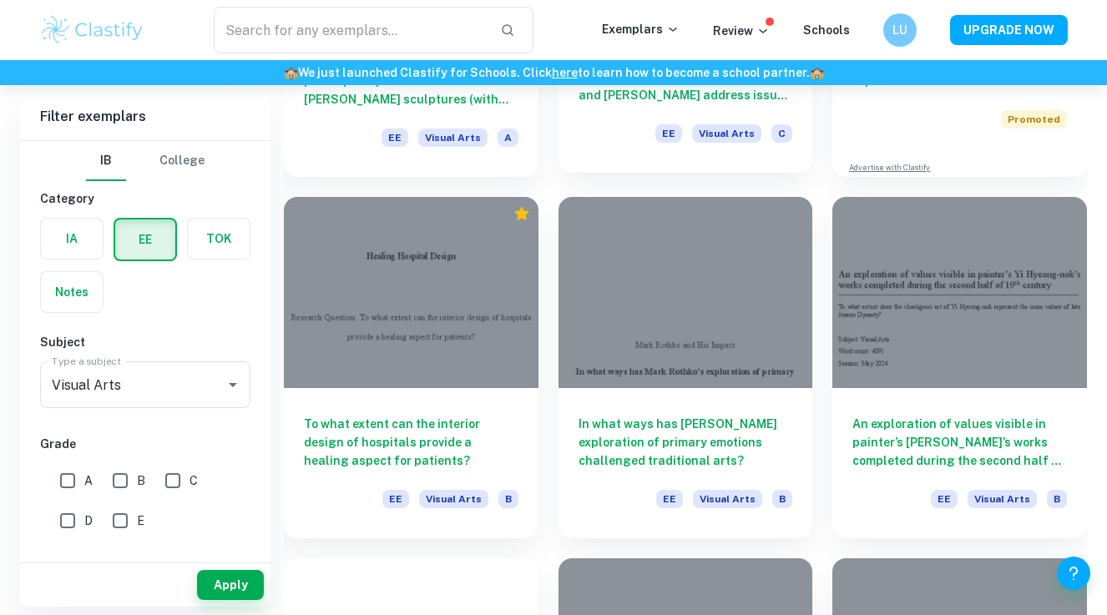
scroll to position [483, 0]
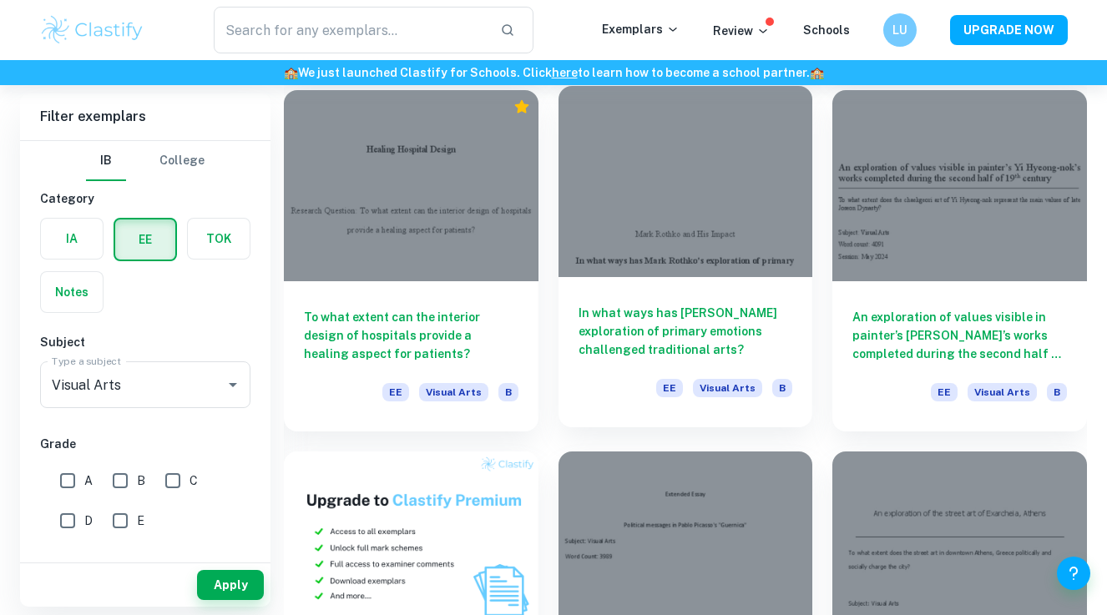
click at [641, 272] on div at bounding box center [686, 181] width 255 height 190
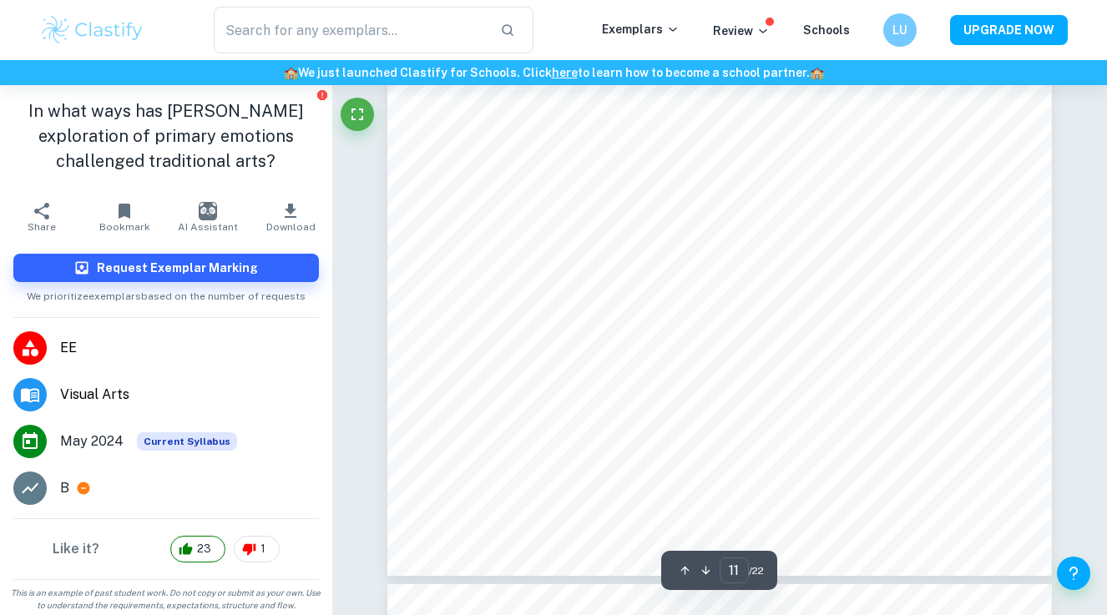
scroll to position [10154, 0]
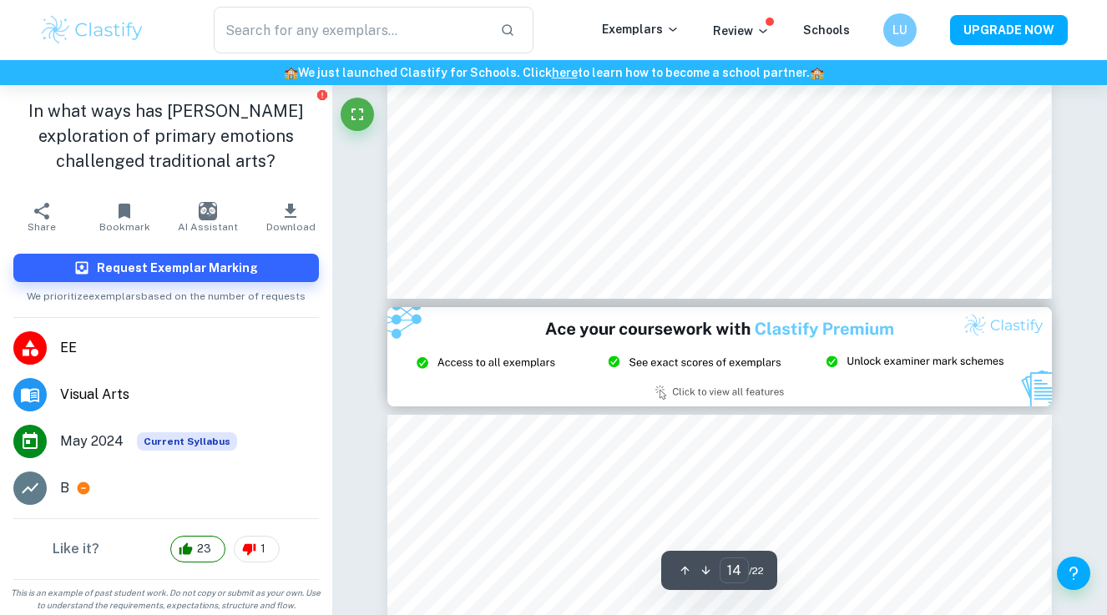
type input "15"
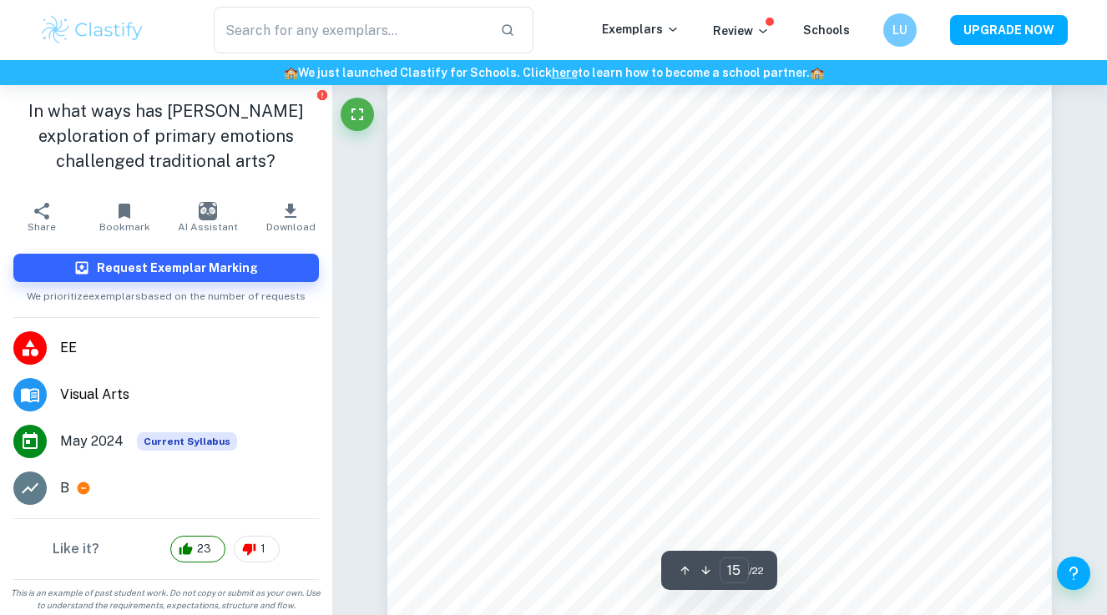
scroll to position [14017, 0]
